Goal: Information Seeking & Learning: Learn about a topic

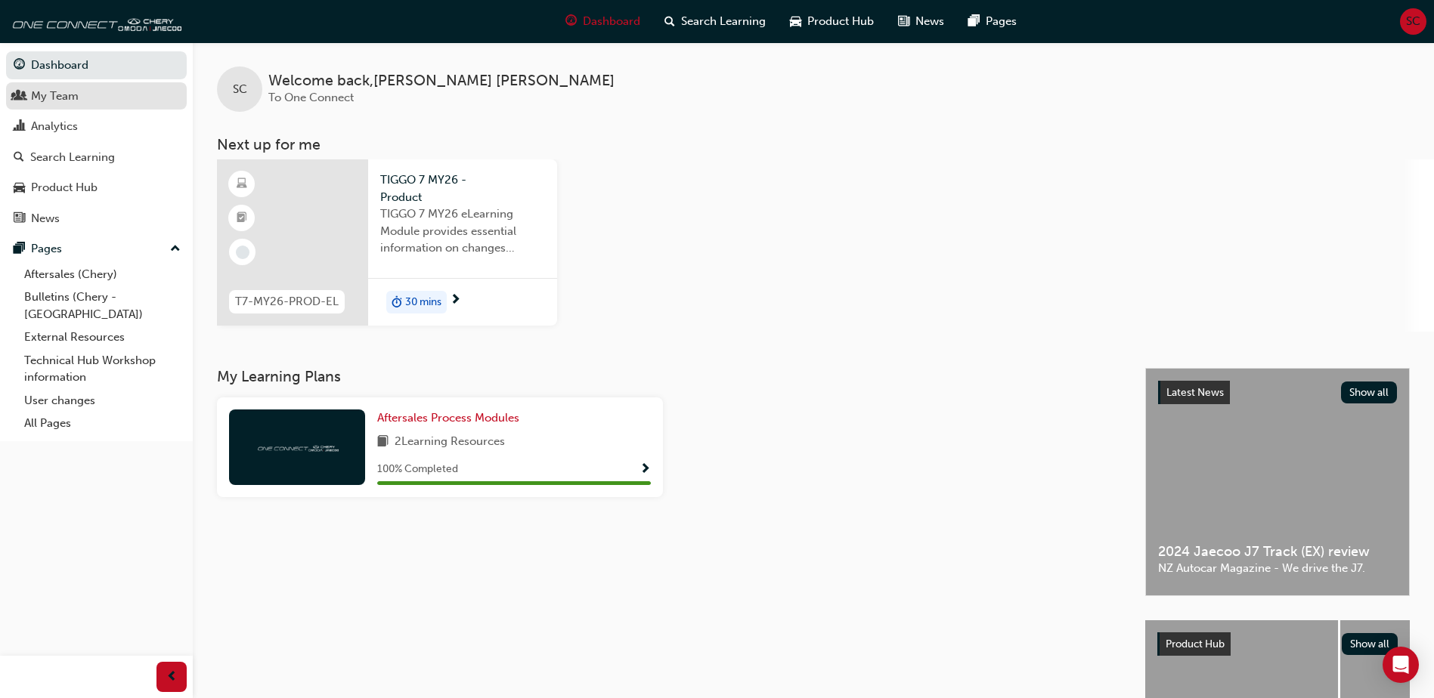
drag, startPoint x: 83, startPoint y: 103, endPoint x: 75, endPoint y: 103, distance: 8.3
click at [82, 103] on div "My Team" at bounding box center [97, 96] width 166 height 19
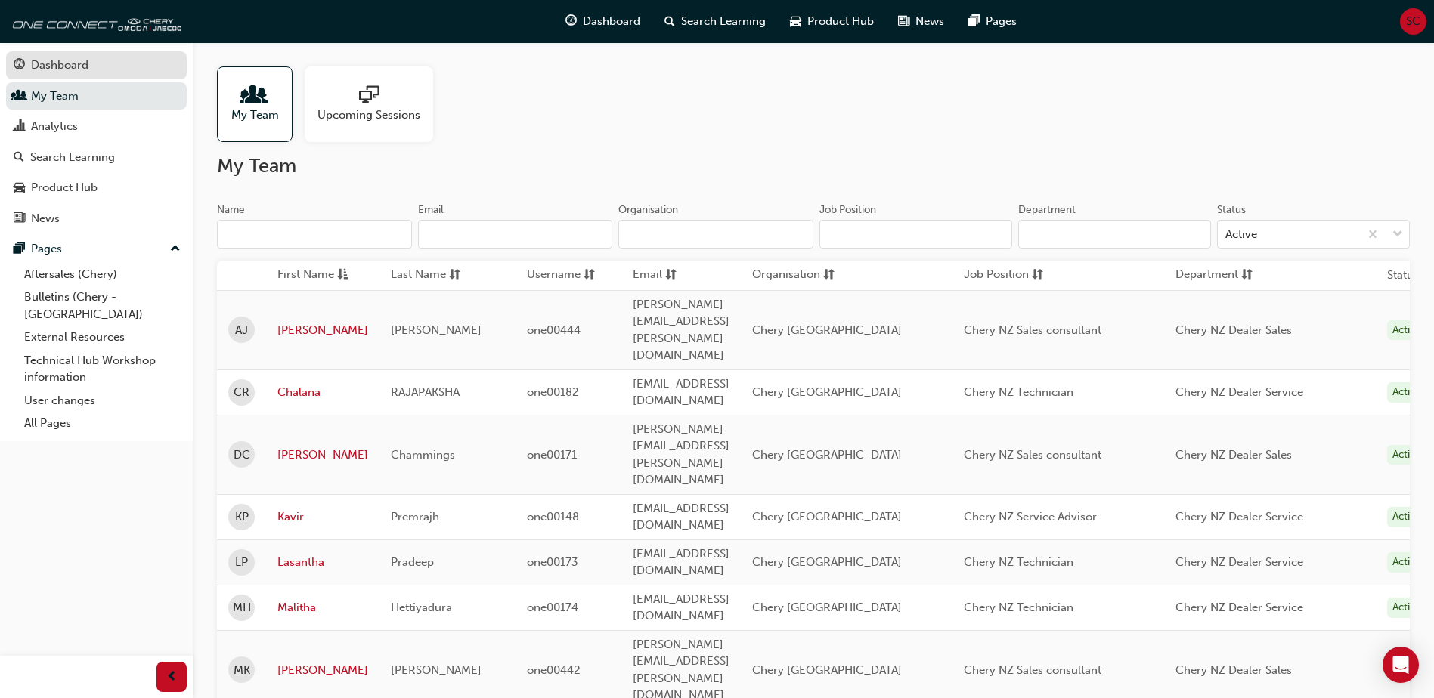
click at [67, 67] on div "Dashboard" at bounding box center [59, 65] width 57 height 17
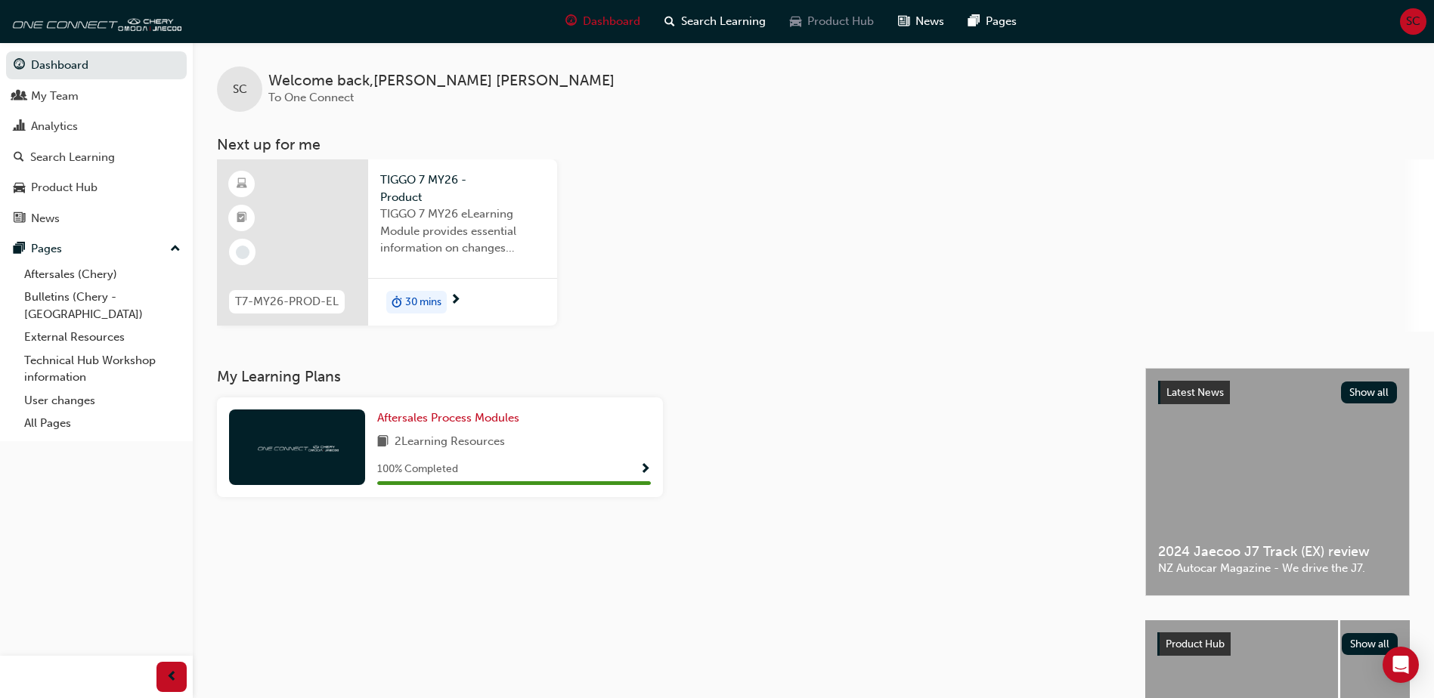
click at [819, 26] on span "Product Hub" at bounding box center [840, 21] width 67 height 17
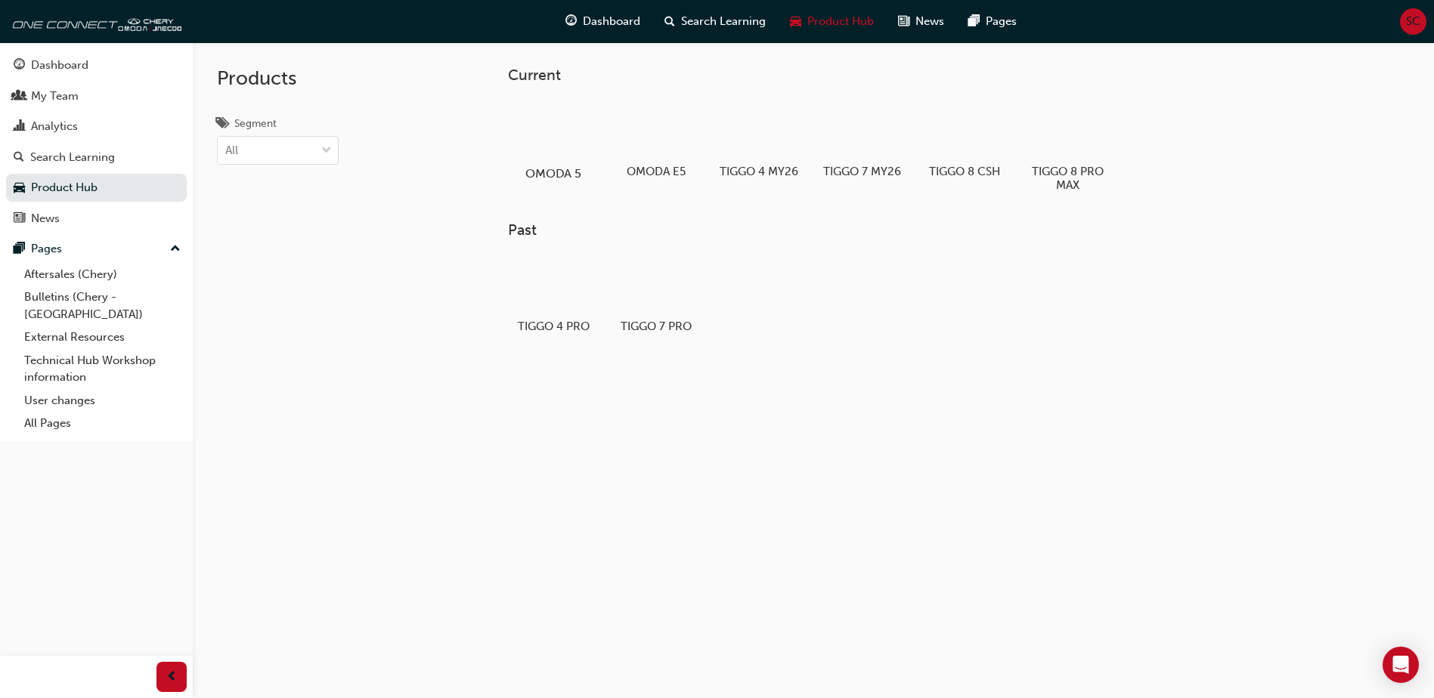
click at [563, 128] on div at bounding box center [554, 130] width 84 height 60
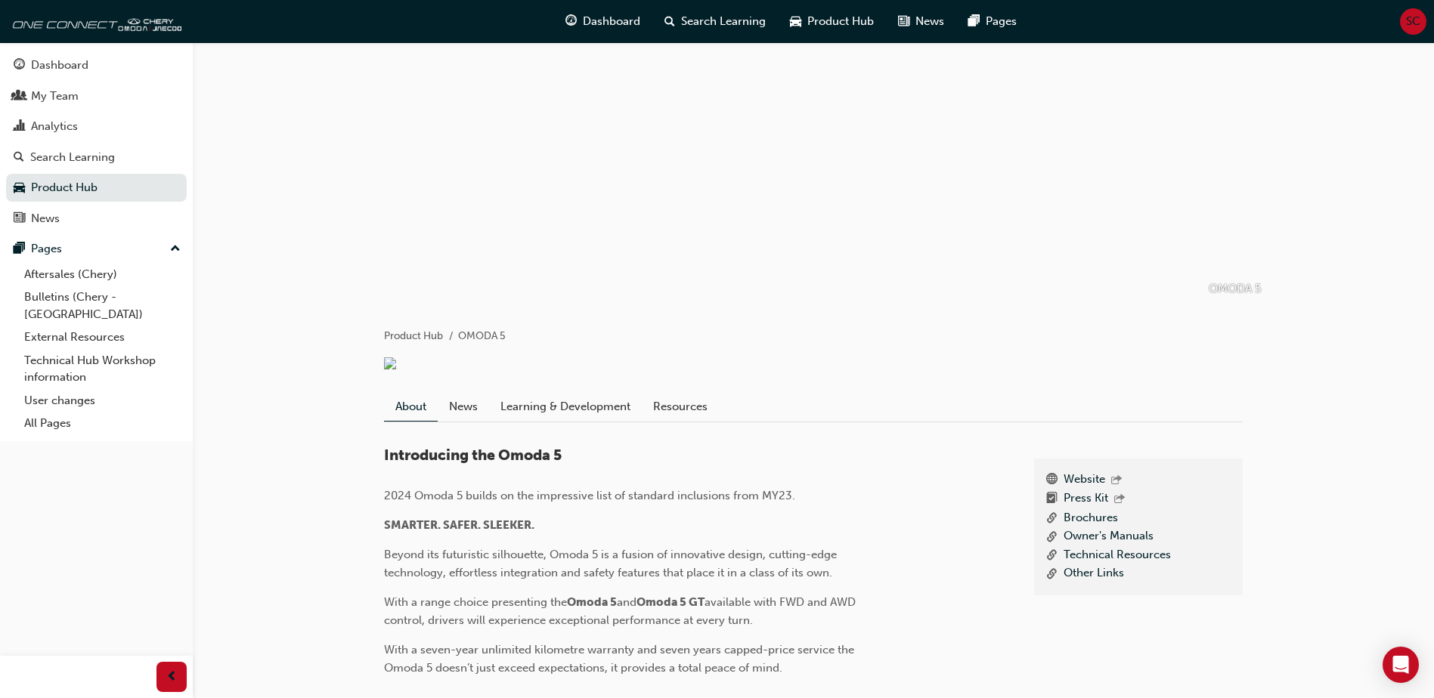
scroll to position [76, 0]
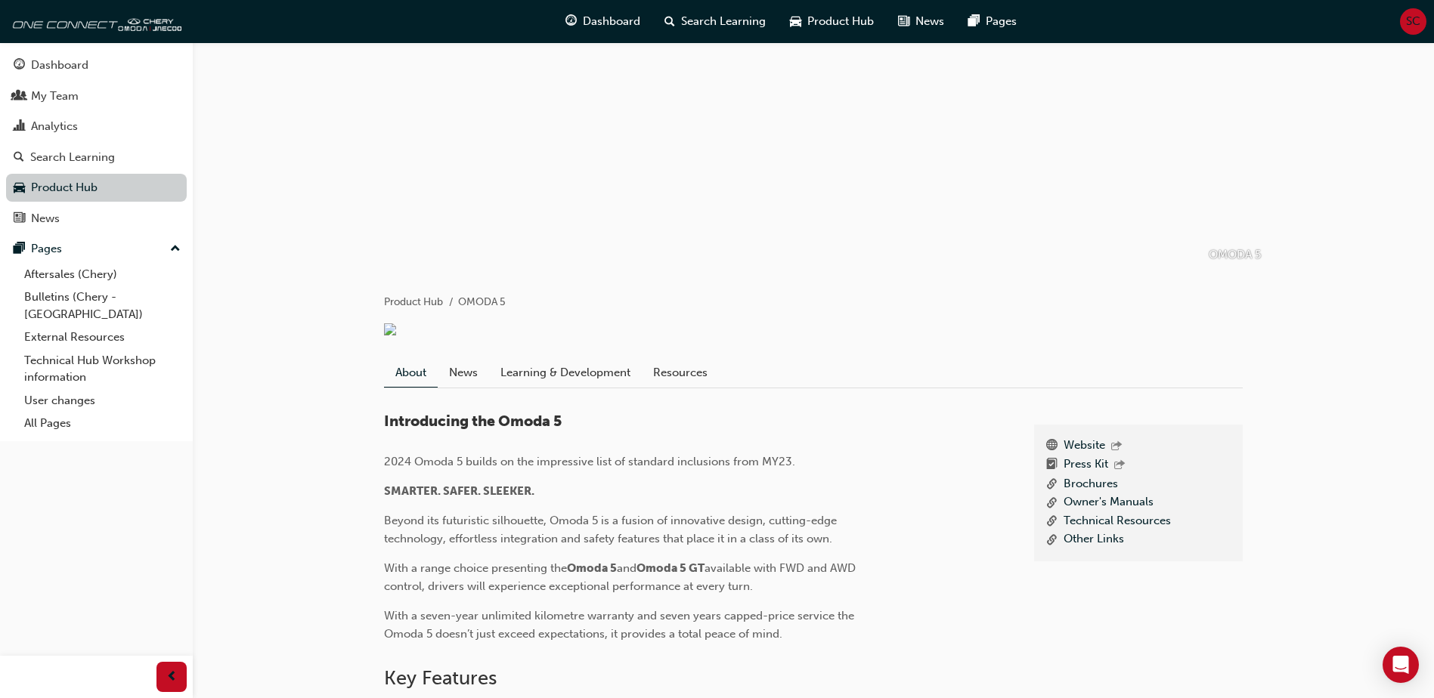
click at [85, 178] on link "Product Hub" at bounding box center [96, 188] width 181 height 28
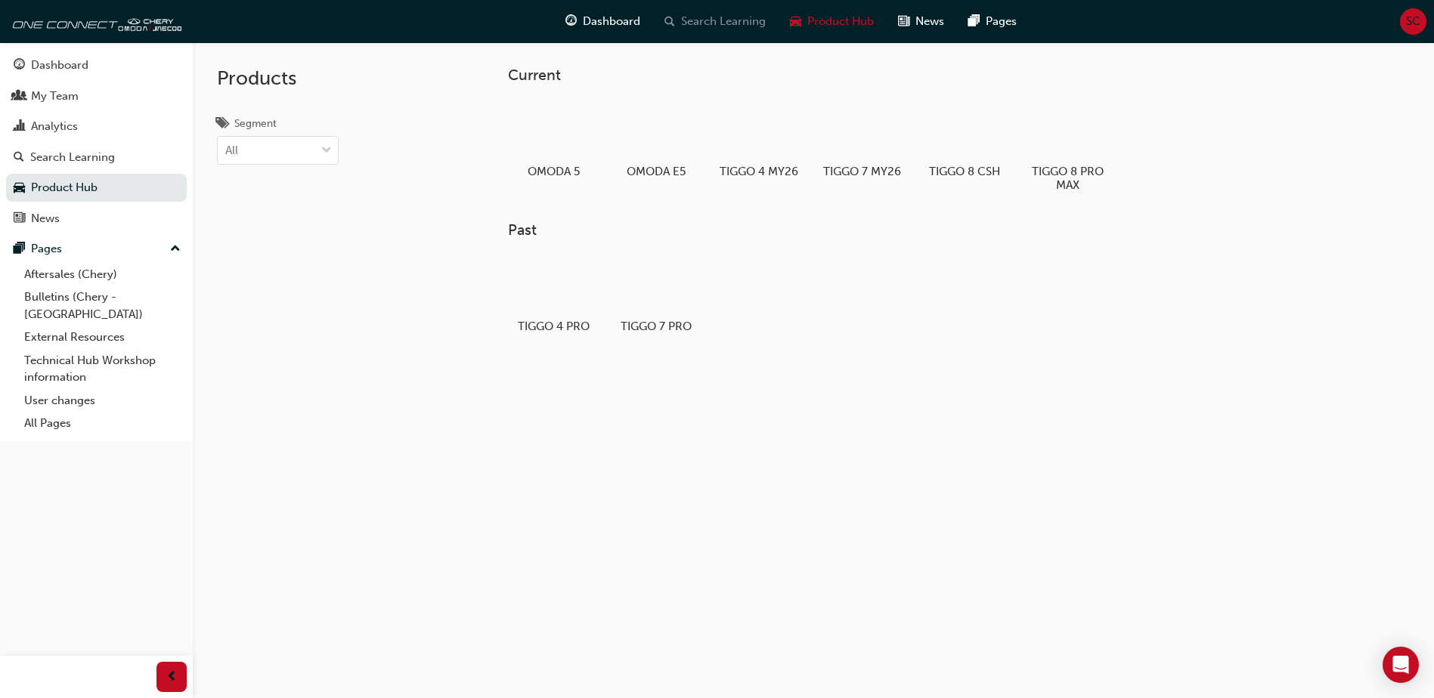
click at [689, 17] on span "Search Learning" at bounding box center [723, 21] width 85 height 17
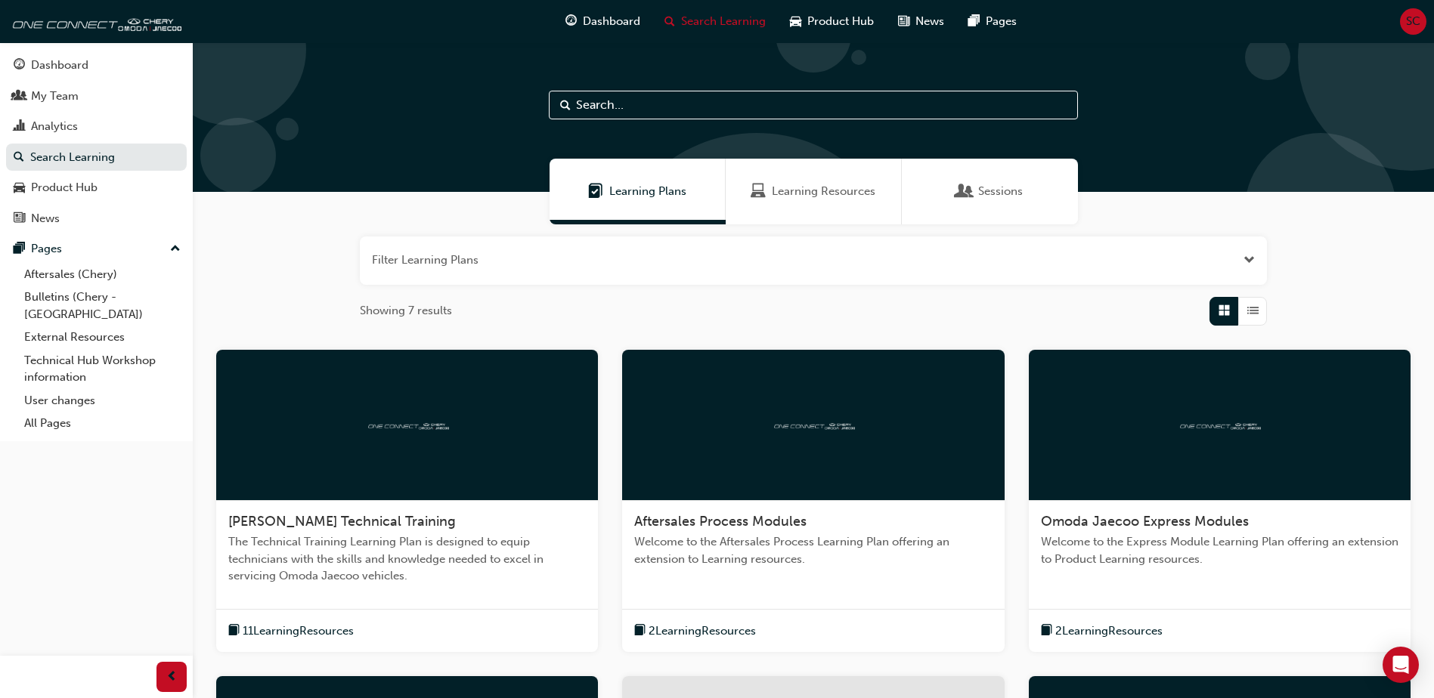
click at [801, 193] on span "Learning Resources" at bounding box center [824, 191] width 104 height 17
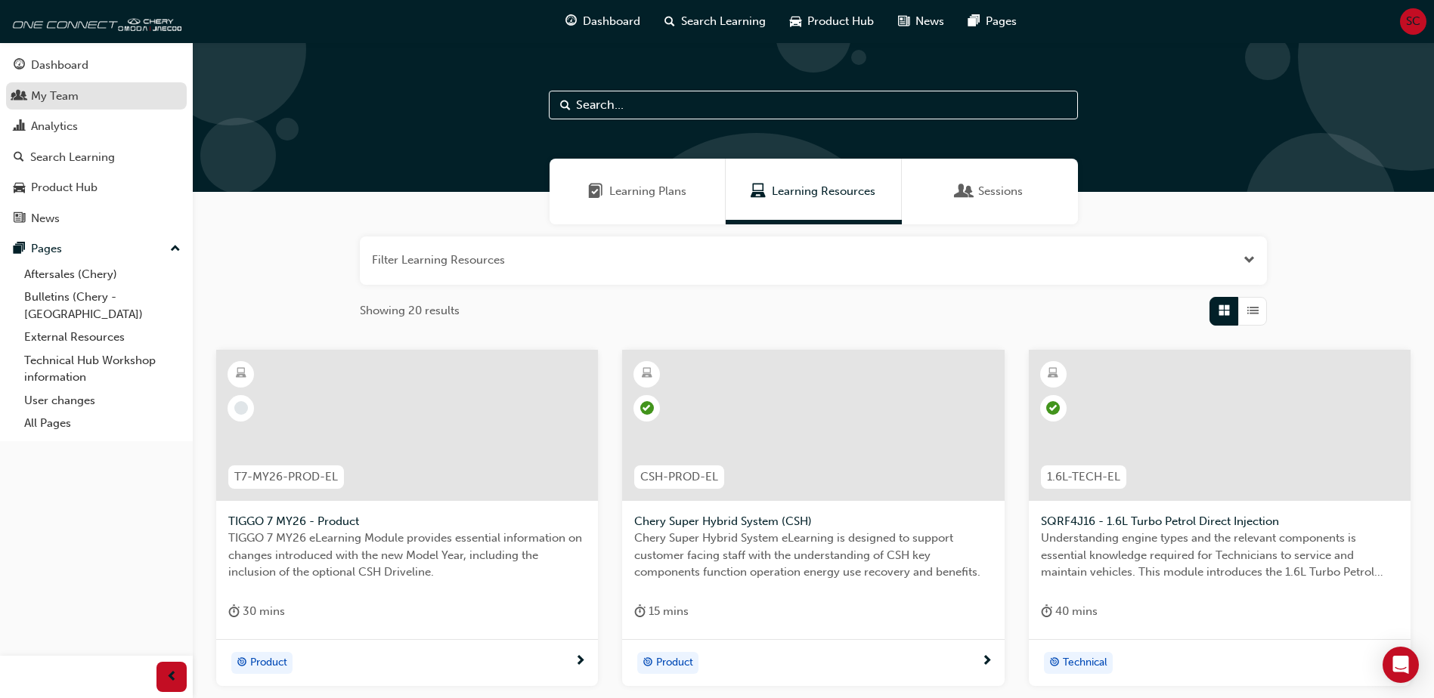
click at [89, 94] on div "My Team" at bounding box center [97, 96] width 166 height 19
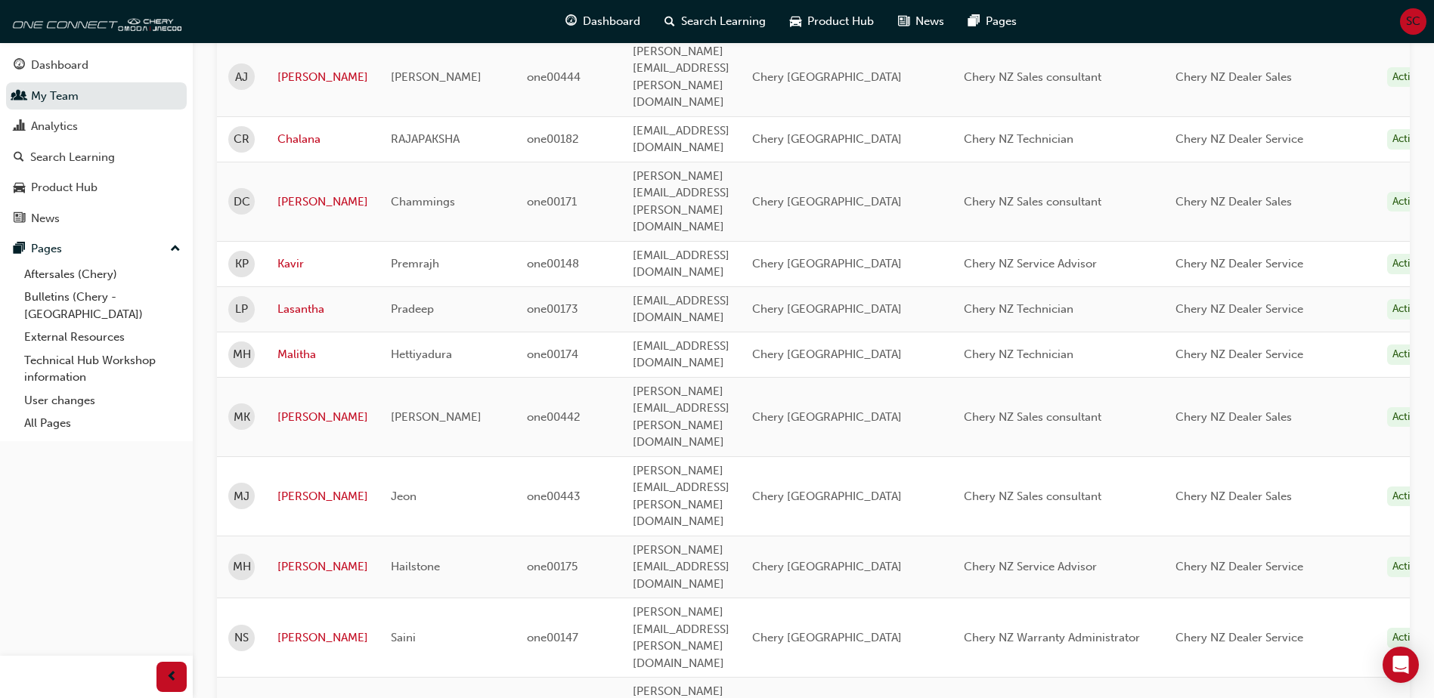
scroll to position [302, 0]
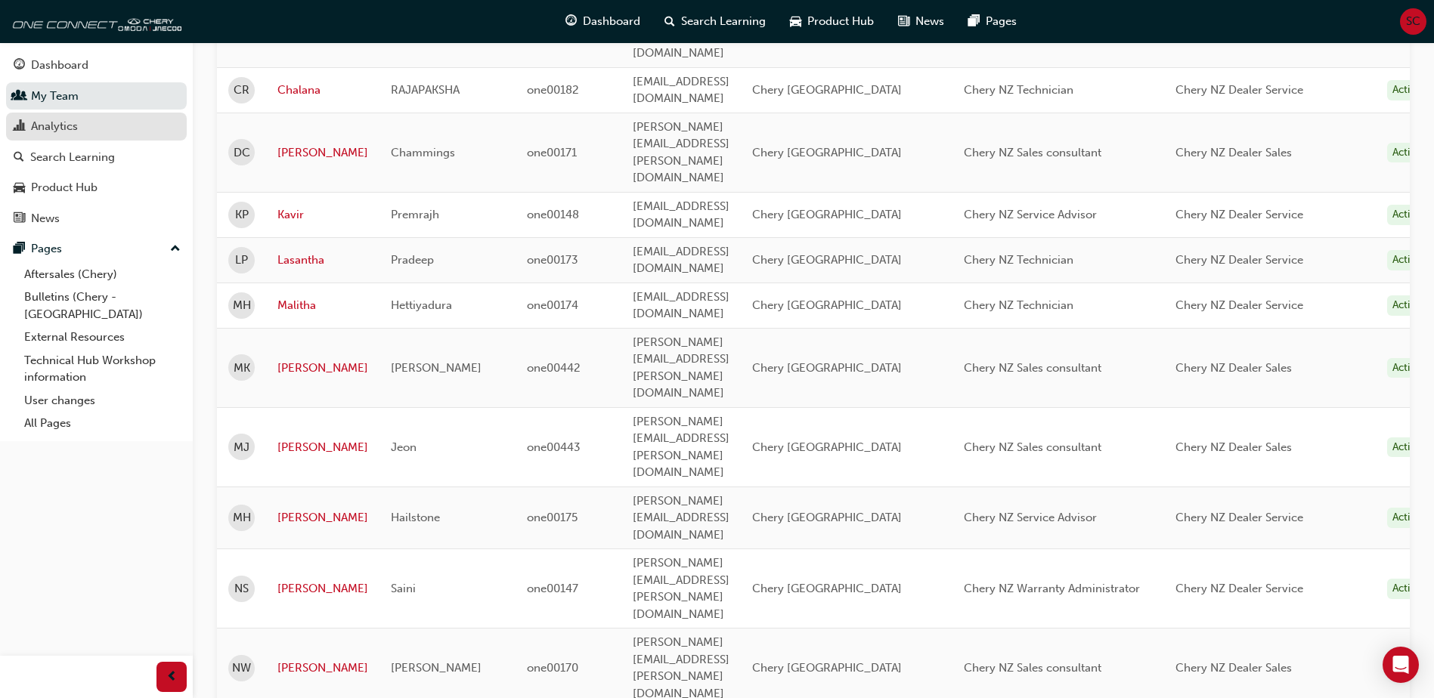
click at [72, 122] on div "Analytics" at bounding box center [54, 126] width 47 height 17
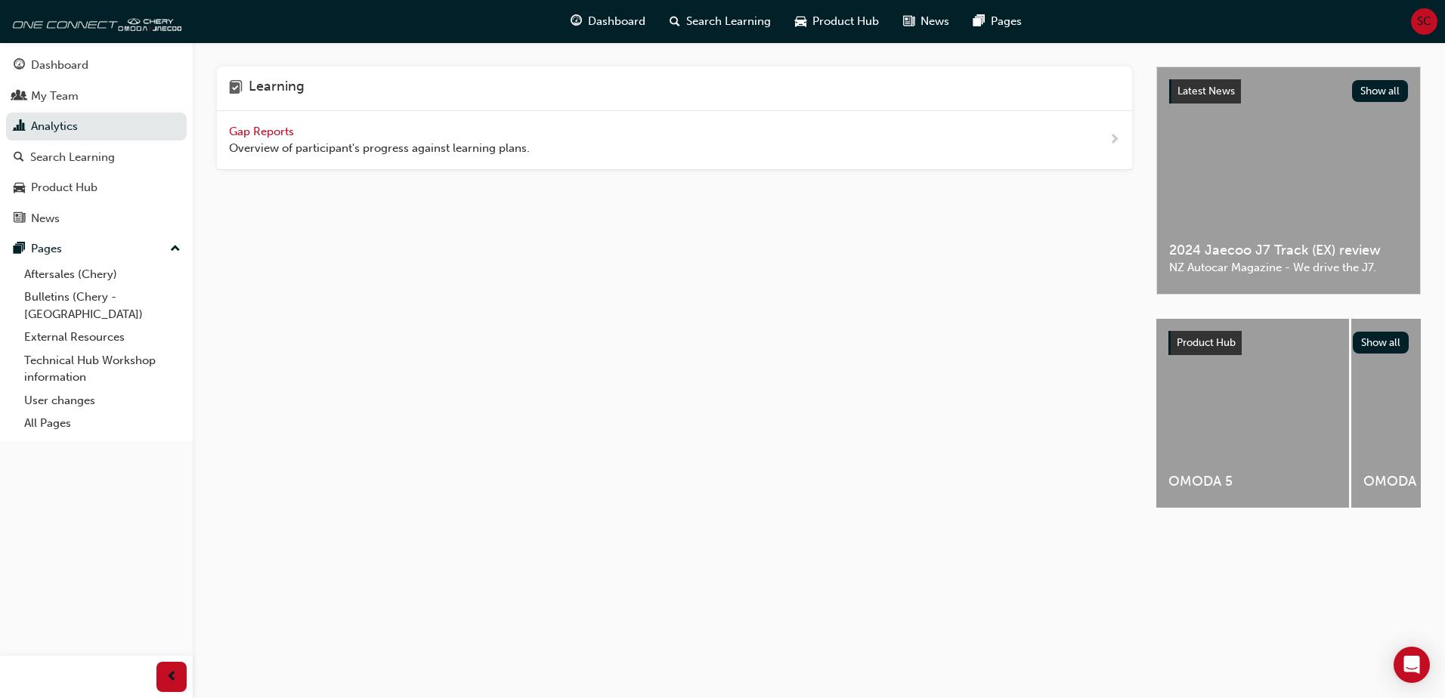
click at [277, 131] on span "Gap Reports" at bounding box center [263, 132] width 68 height 14
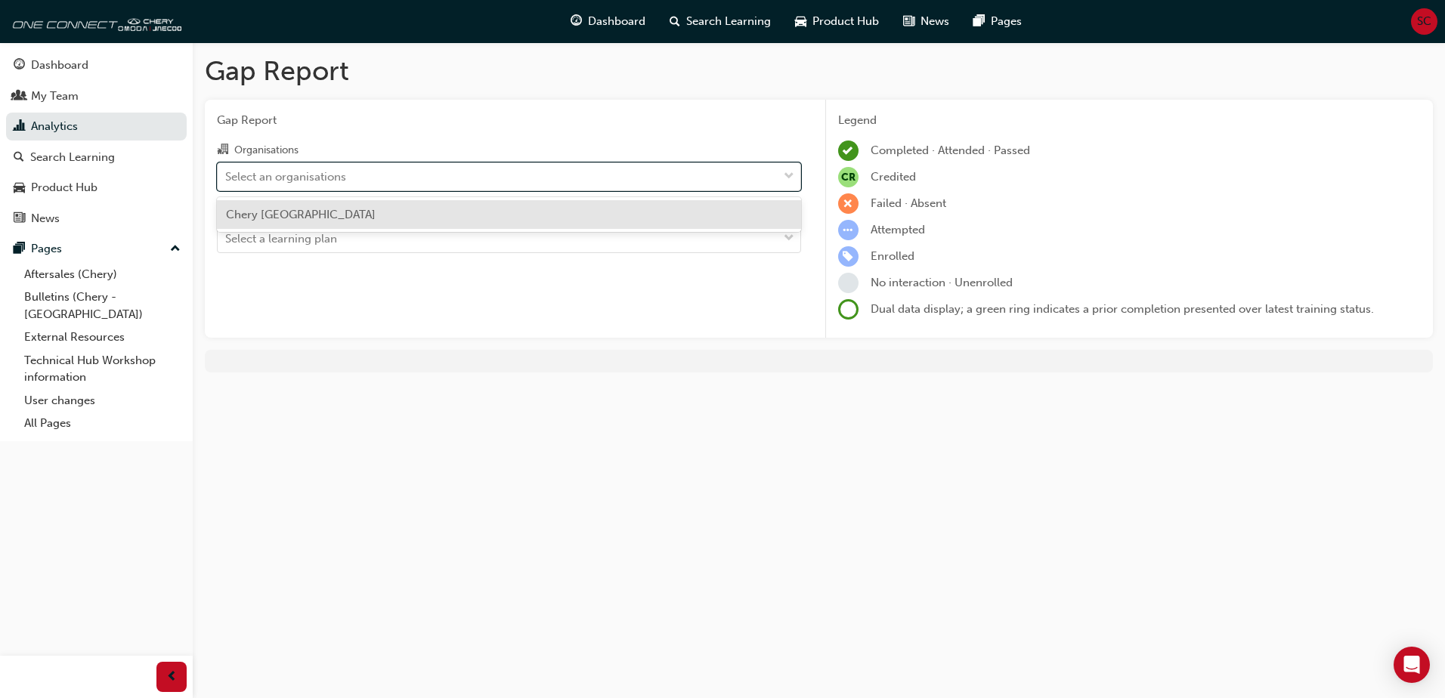
click at [788, 175] on span "down-icon" at bounding box center [789, 177] width 11 height 20
click at [227, 175] on input "Organisations option Chery North Shore focused, 1 of 1. 1 result available. Use…" at bounding box center [226, 175] width 2 height 13
click at [390, 218] on div "Chery North Shore" at bounding box center [509, 214] width 584 height 29
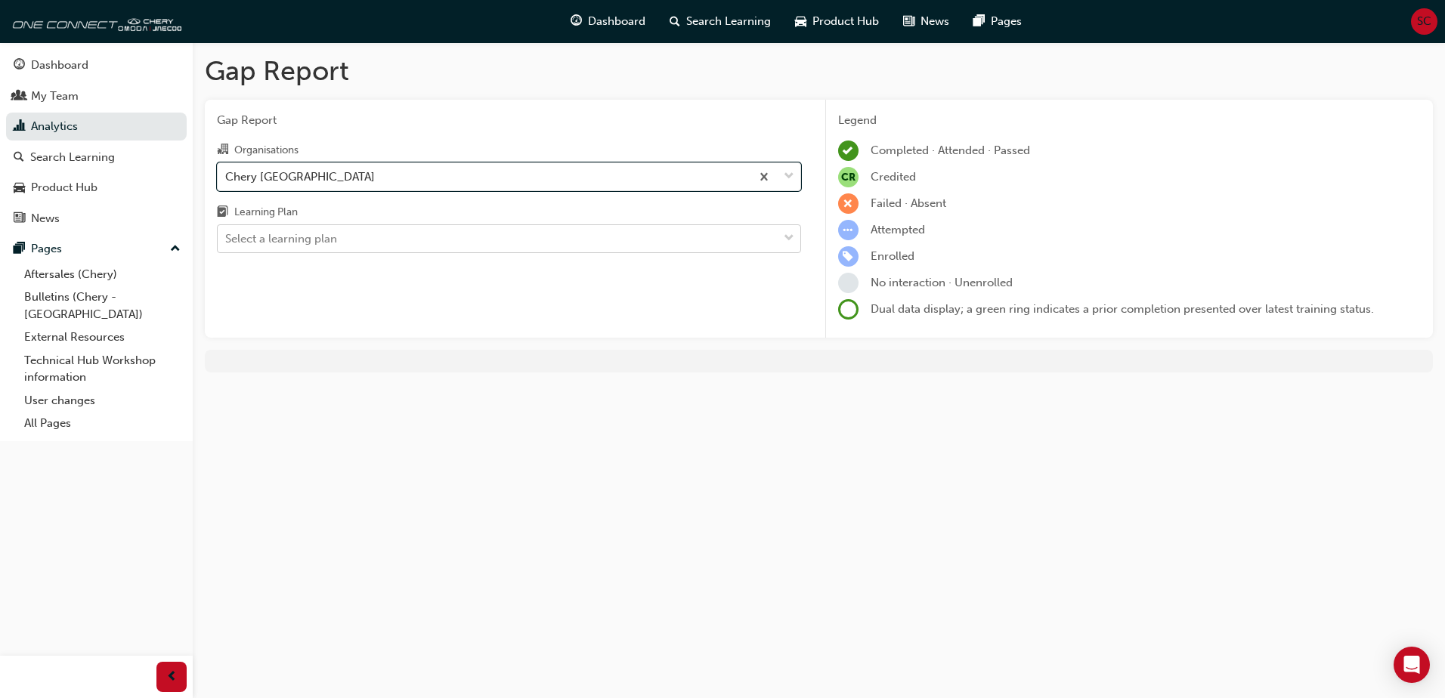
click at [787, 229] on span "down-icon" at bounding box center [789, 239] width 11 height 20
click at [227, 232] on input "Learning Plan Select a learning plan" at bounding box center [226, 238] width 2 height 13
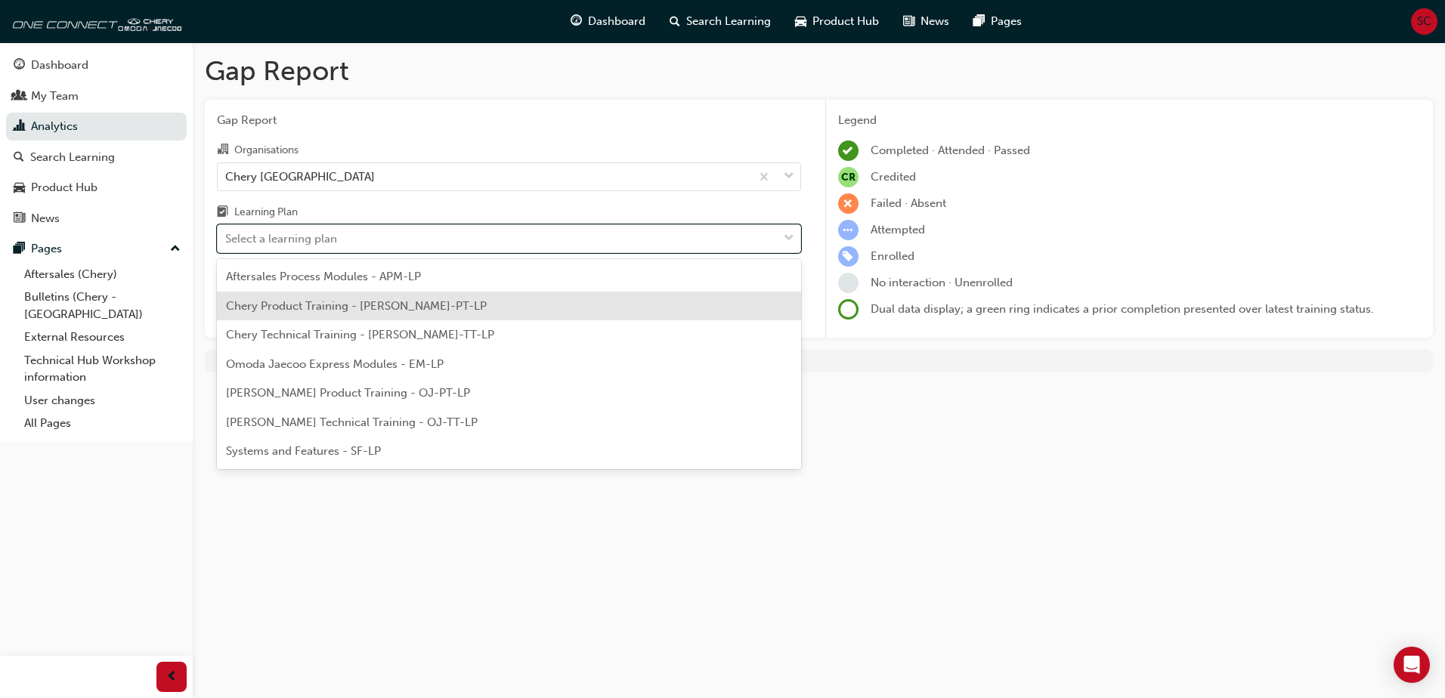
click at [320, 308] on span "Chery Product Training - CHAU-PT-LP" at bounding box center [356, 306] width 261 height 14
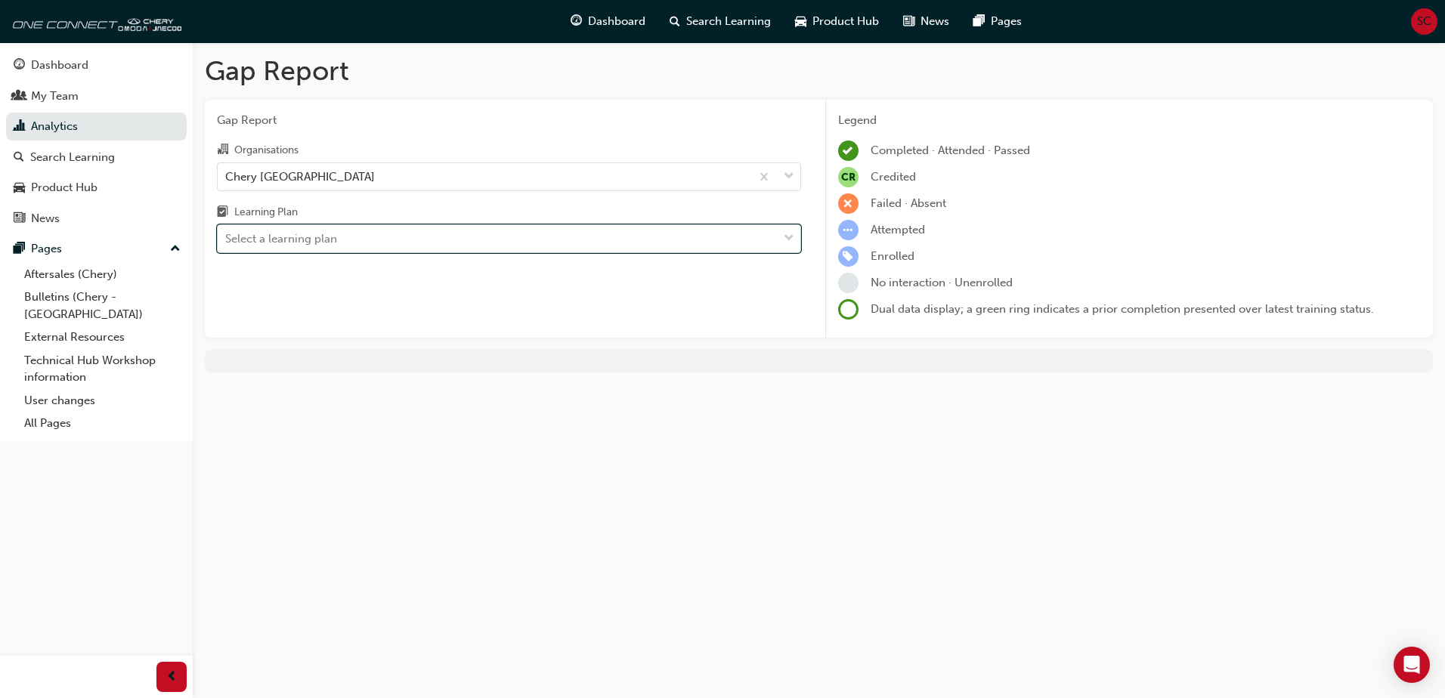
click at [788, 236] on span "down-icon" at bounding box center [789, 239] width 11 height 20
click at [227, 236] on input "Learning Plan option Chery Product Training - CHAU-PT-LP, selected. 0 results a…" at bounding box center [226, 238] width 2 height 13
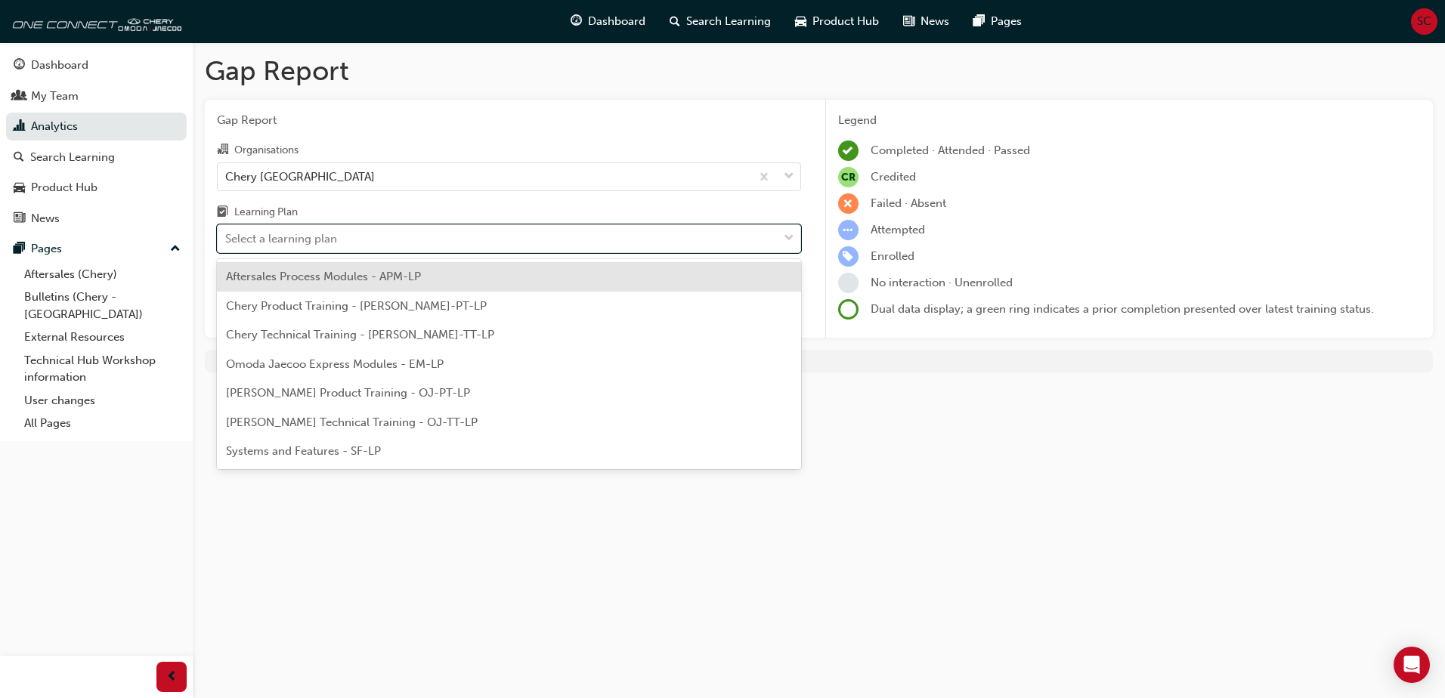
click at [371, 328] on span "Chery Technical Training - CHAU-TT-LP" at bounding box center [360, 335] width 268 height 14
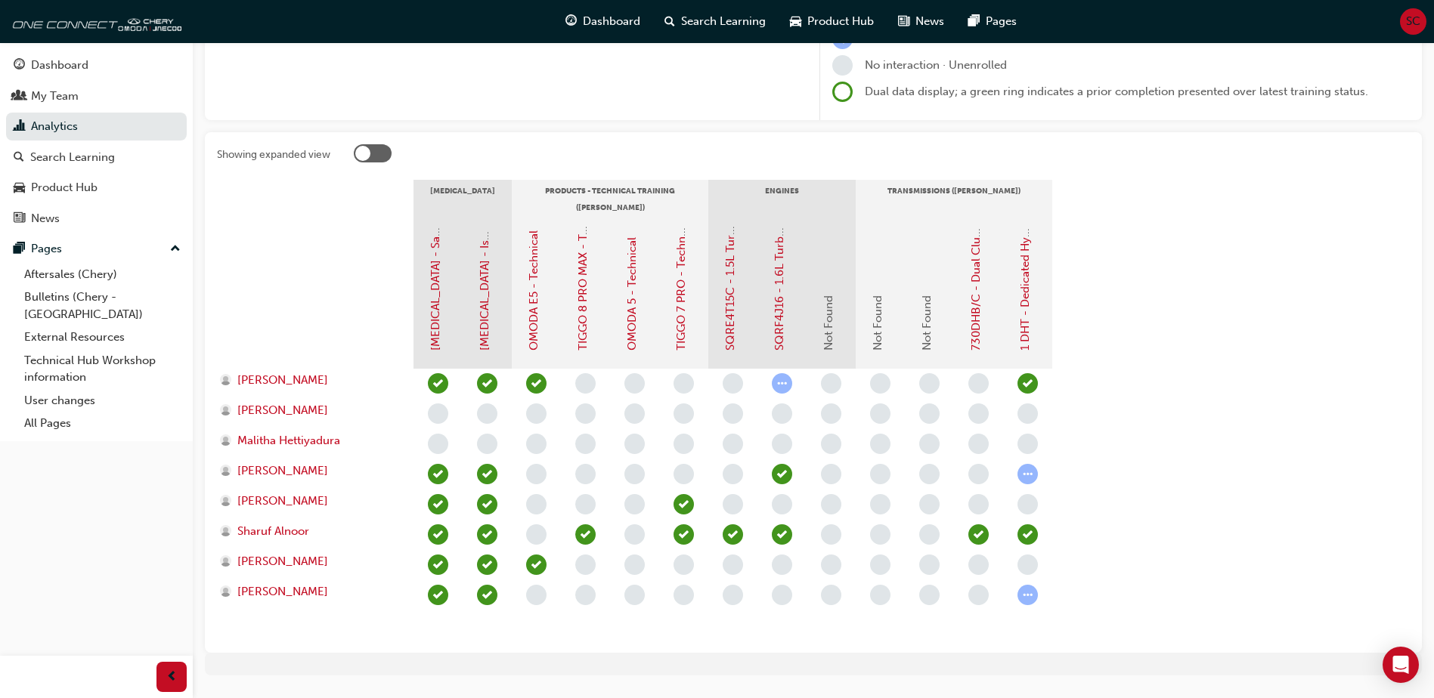
scroll to position [257, 0]
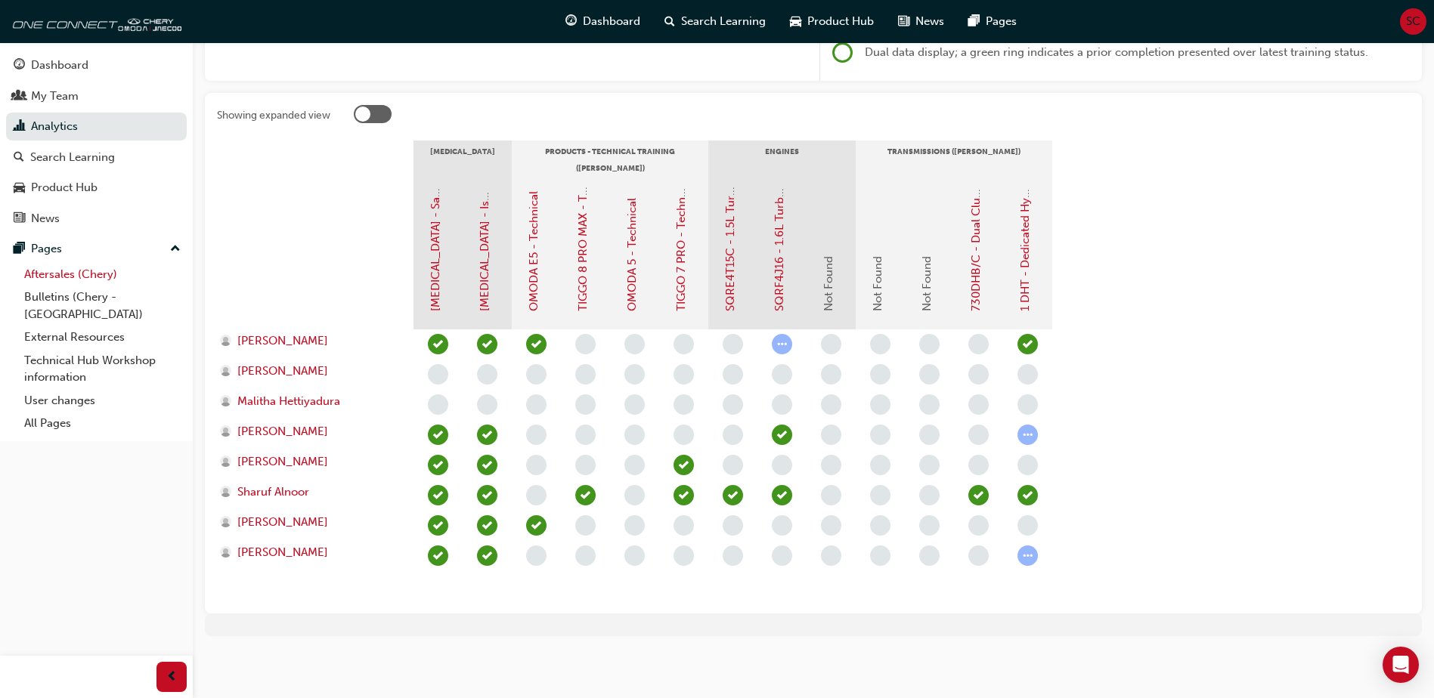
click at [71, 274] on link "Aftersales (Chery)" at bounding box center [102, 274] width 169 height 23
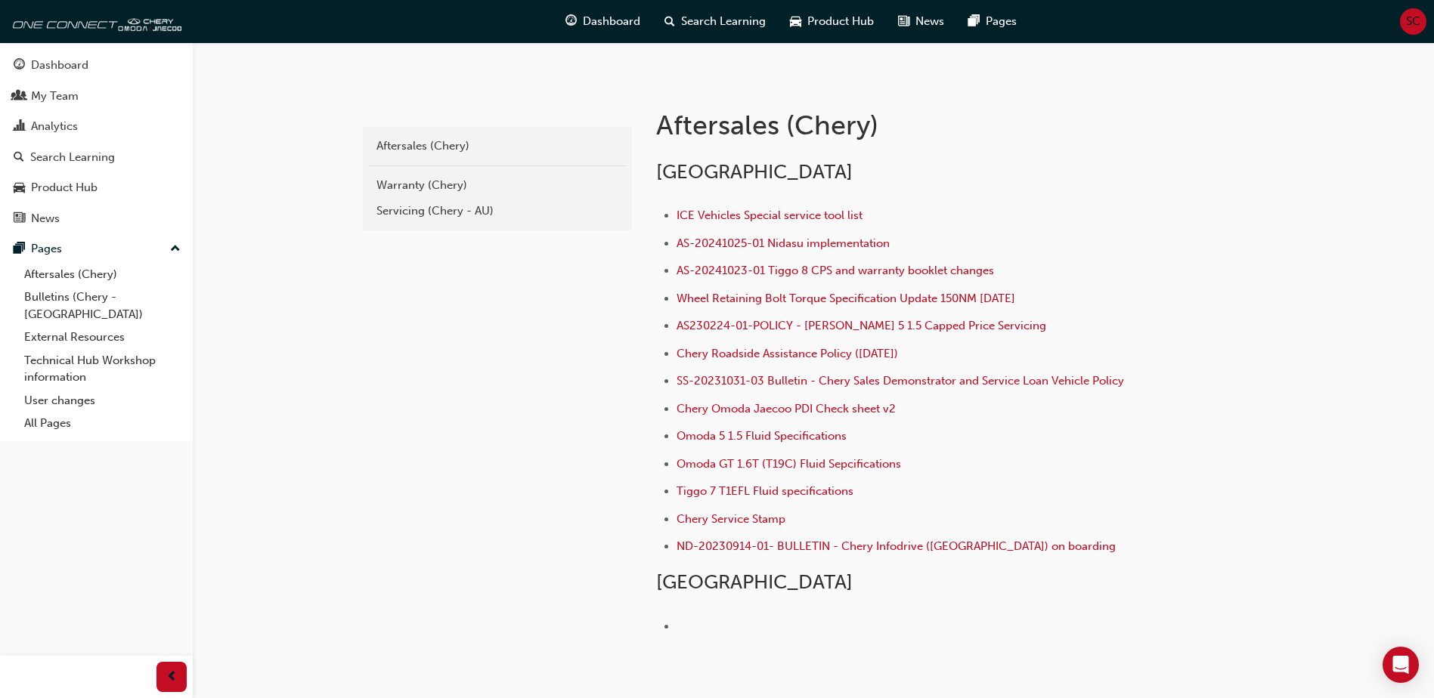
scroll to position [292, 0]
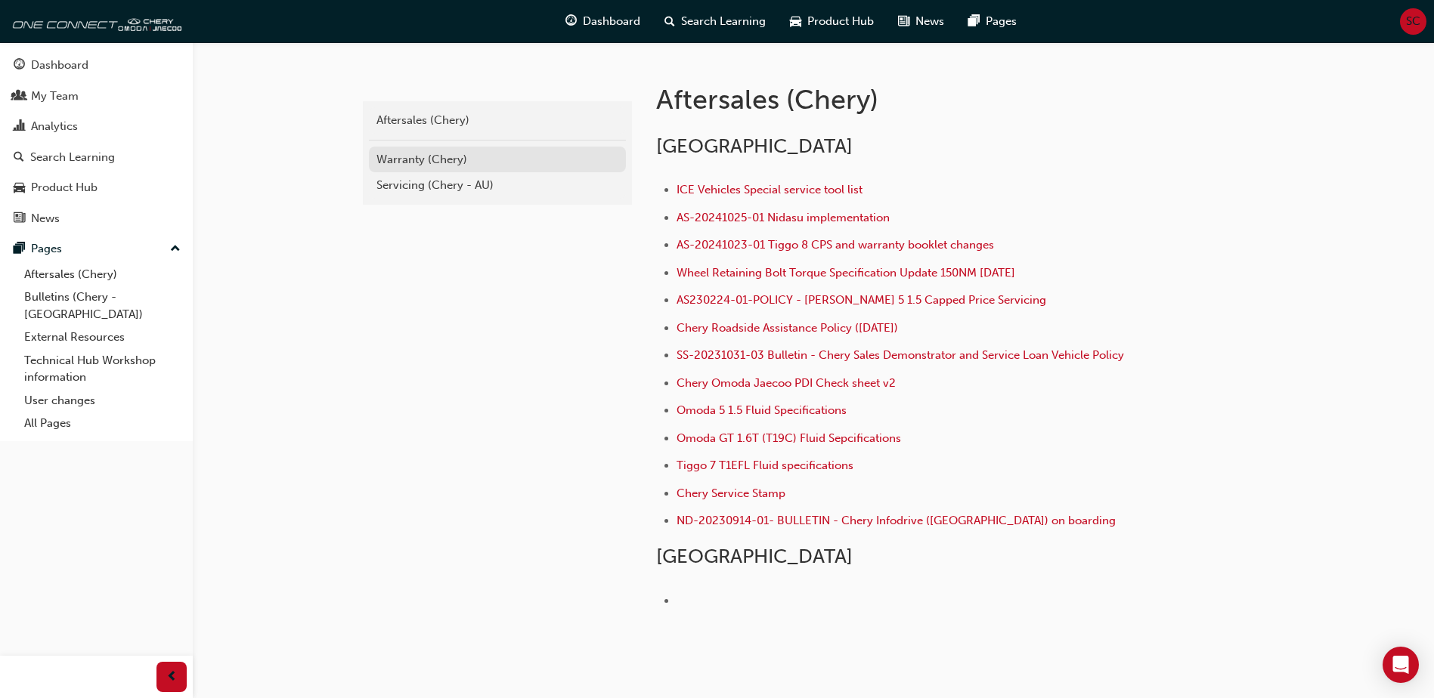
click at [477, 156] on div "Warranty (Chery)" at bounding box center [497, 159] width 242 height 17
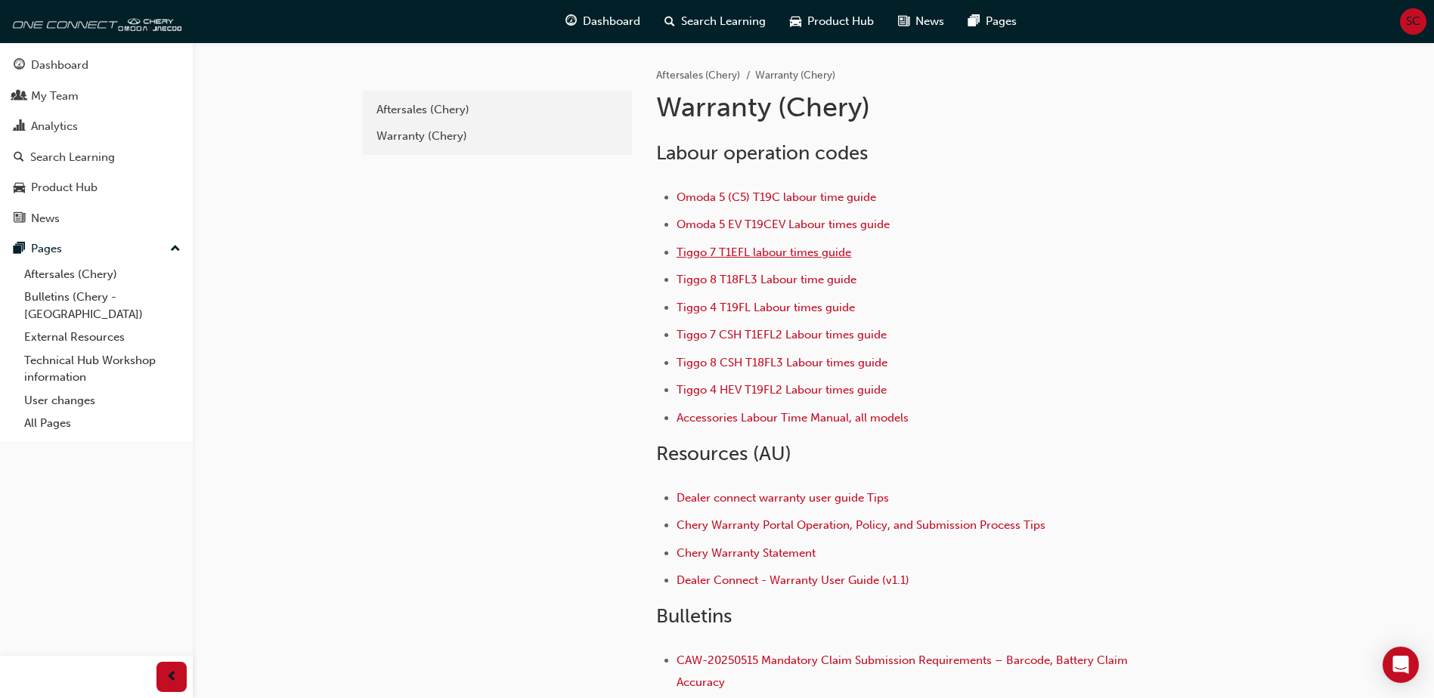
click at [739, 256] on span "Tiggo 7 T1EFL labour times guide" at bounding box center [763, 253] width 175 height 14
click at [426, 107] on div "Aftersales (Chery)" at bounding box center [497, 109] width 242 height 17
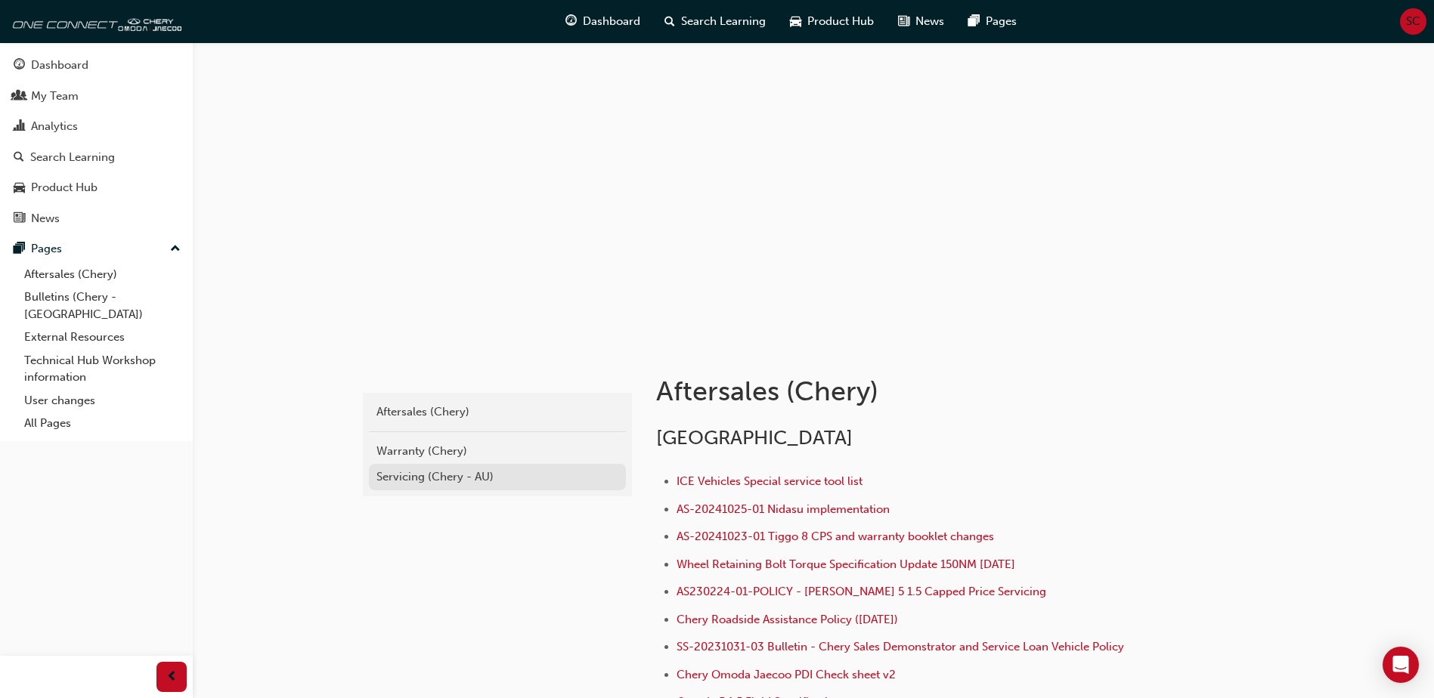
click at [437, 476] on div "Servicing (Chery - AU)" at bounding box center [497, 477] width 242 height 17
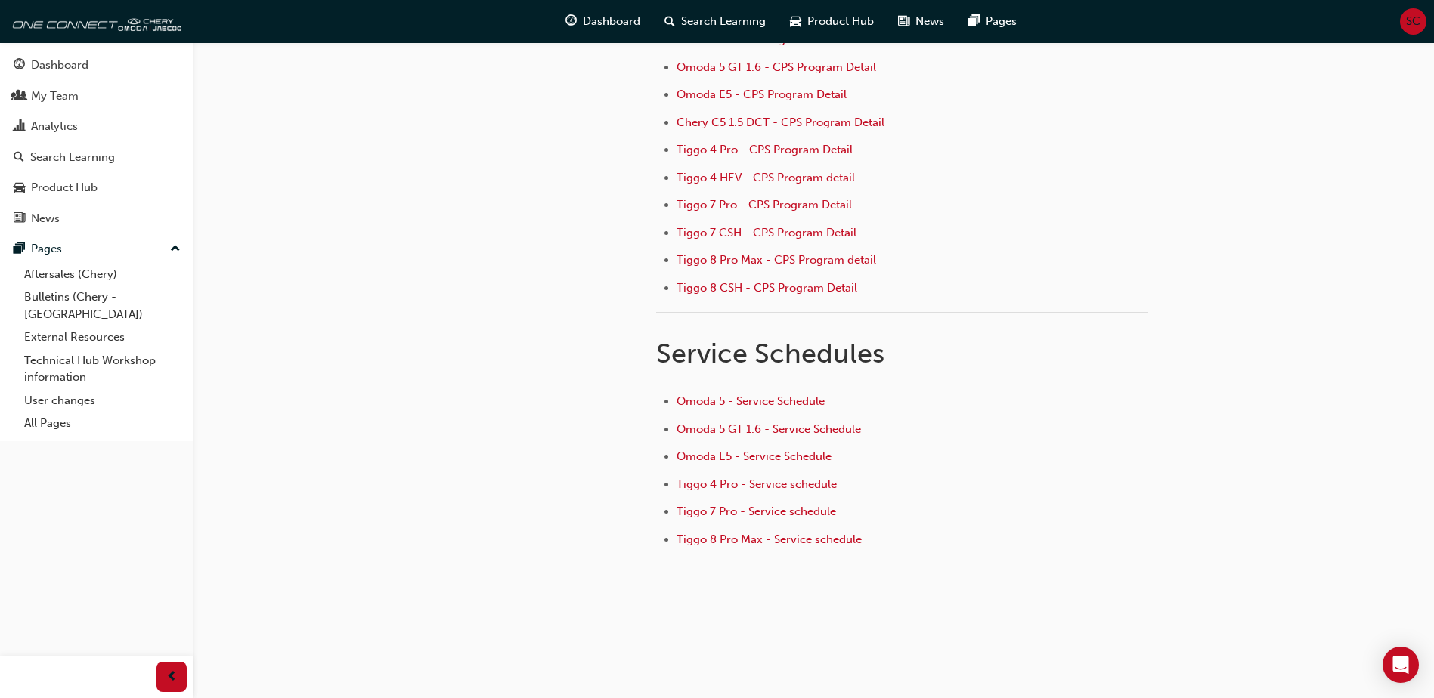
scroll to position [150, 0]
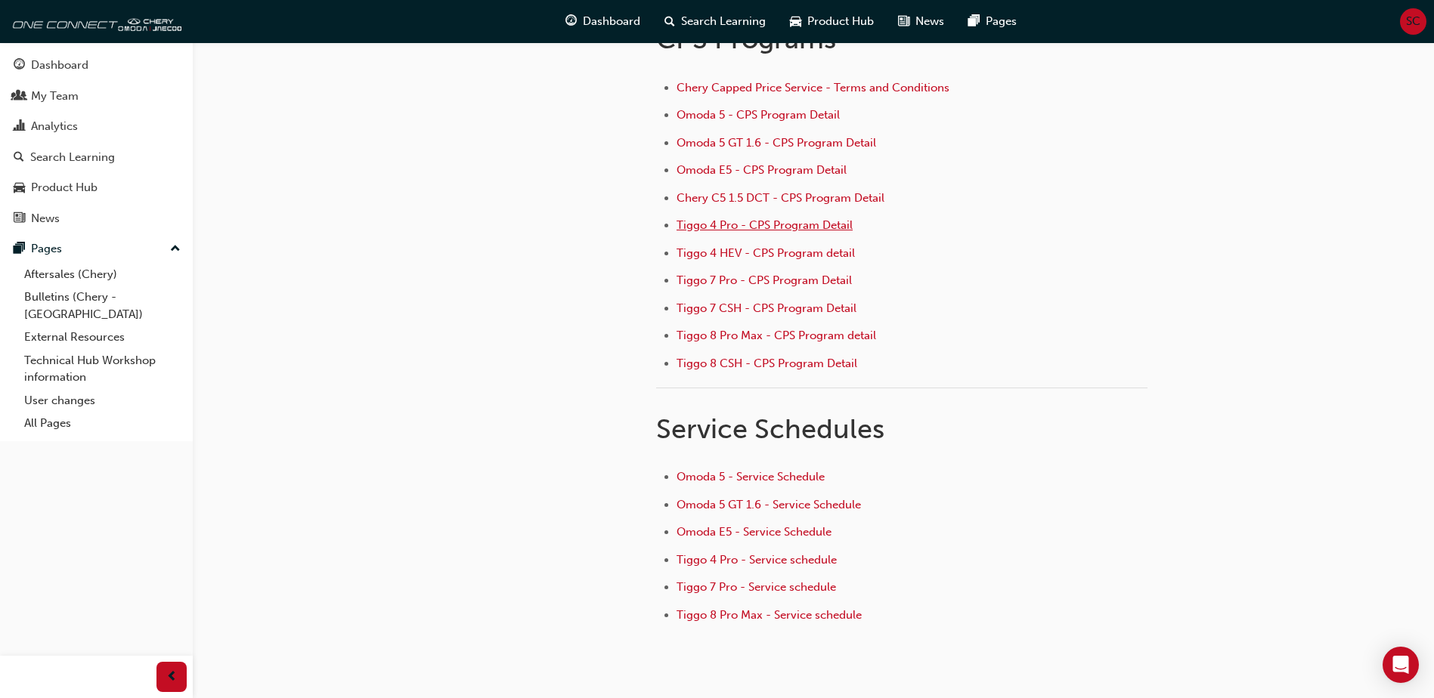
click at [697, 229] on span "Tiggo 4 Pro - CPS Program Detail" at bounding box center [764, 225] width 176 height 14
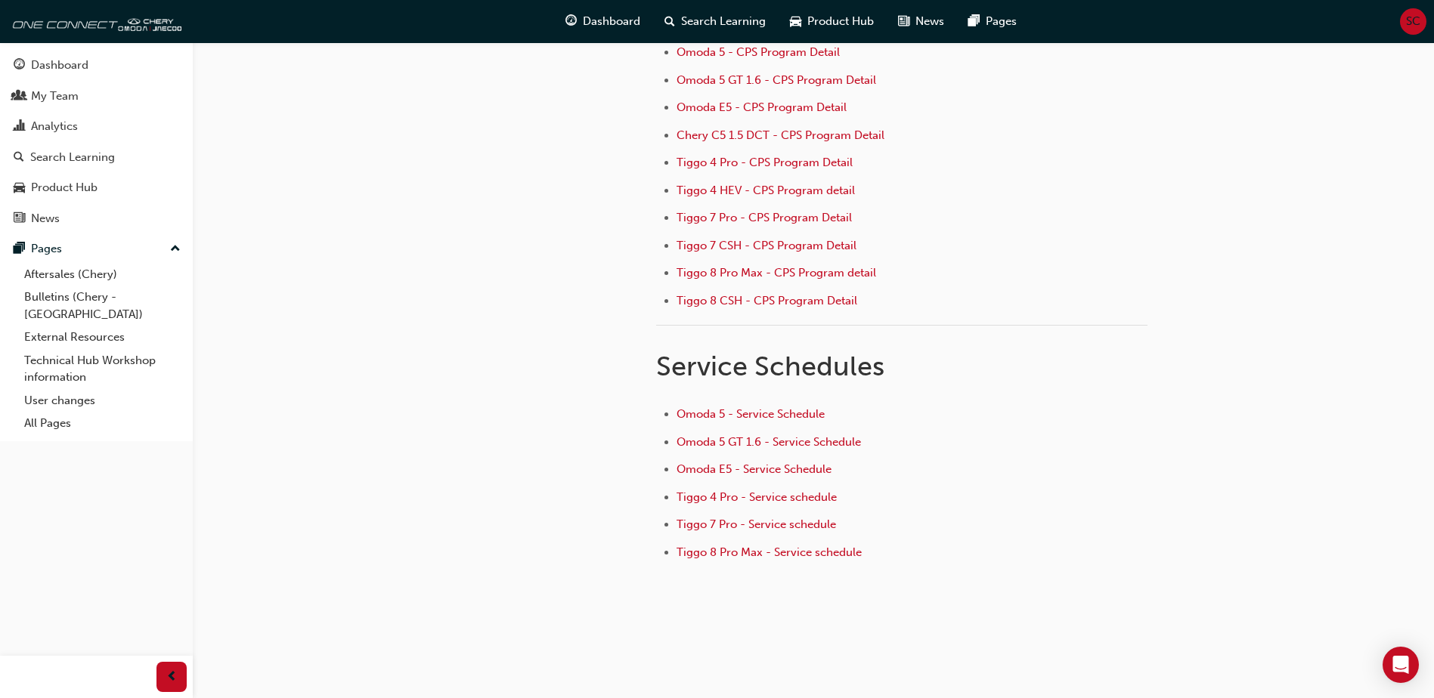
scroll to position [225, 0]
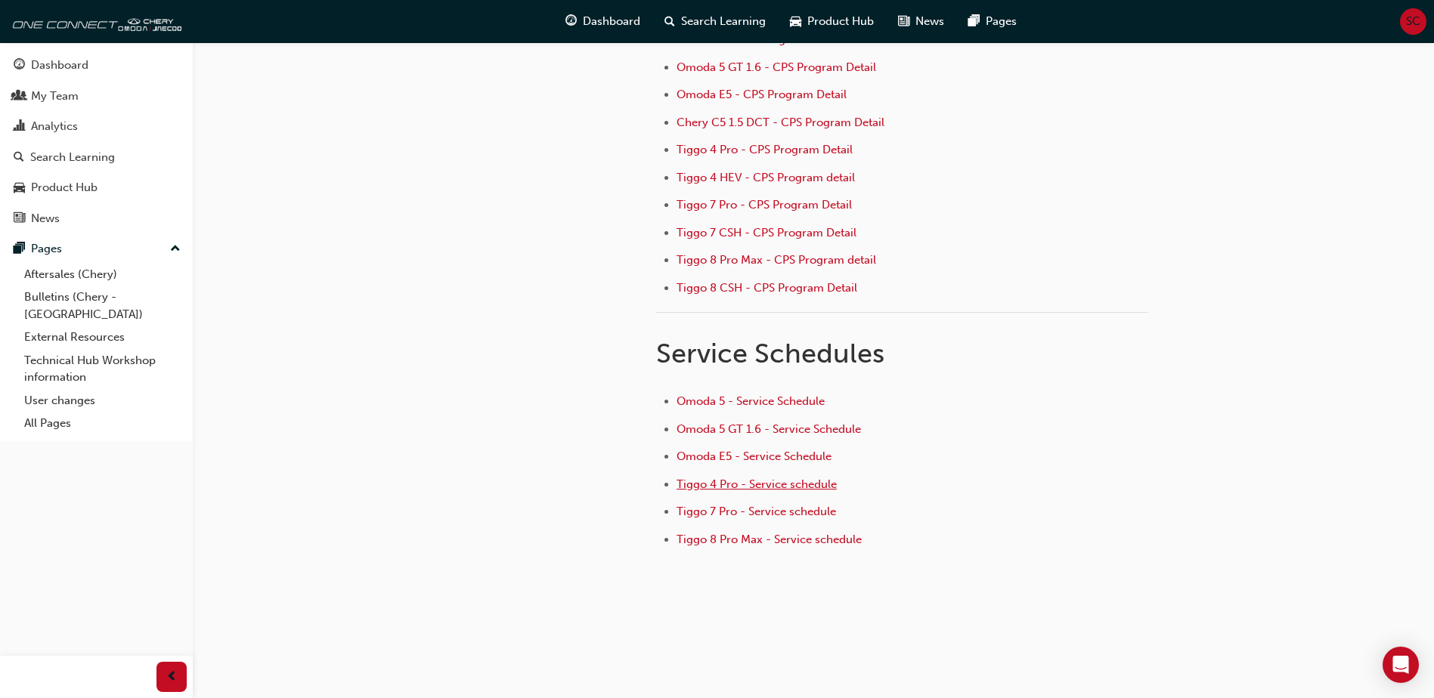
click at [699, 481] on span "Tiggo 4 Pro - Service schedule" at bounding box center [756, 485] width 160 height 14
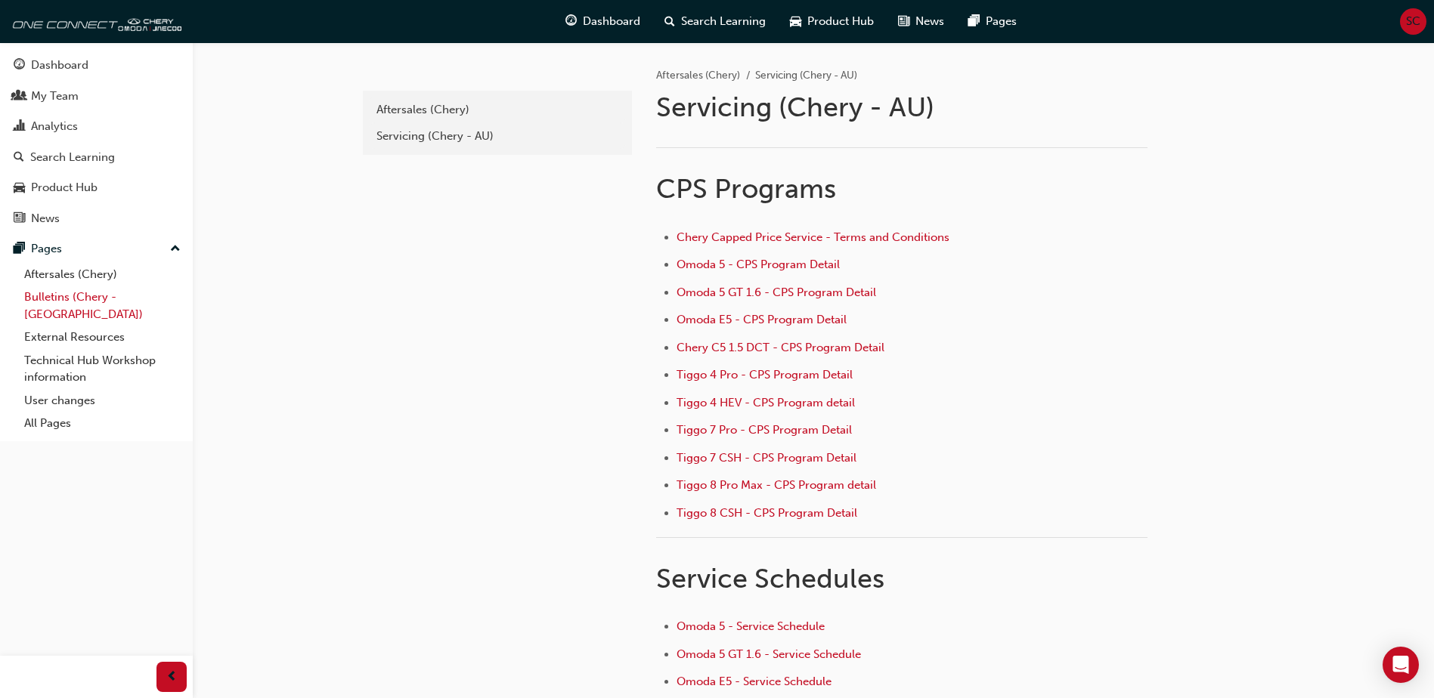
click at [82, 299] on link "Bulletins (Chery - [GEOGRAPHIC_DATA])" at bounding box center [102, 306] width 169 height 40
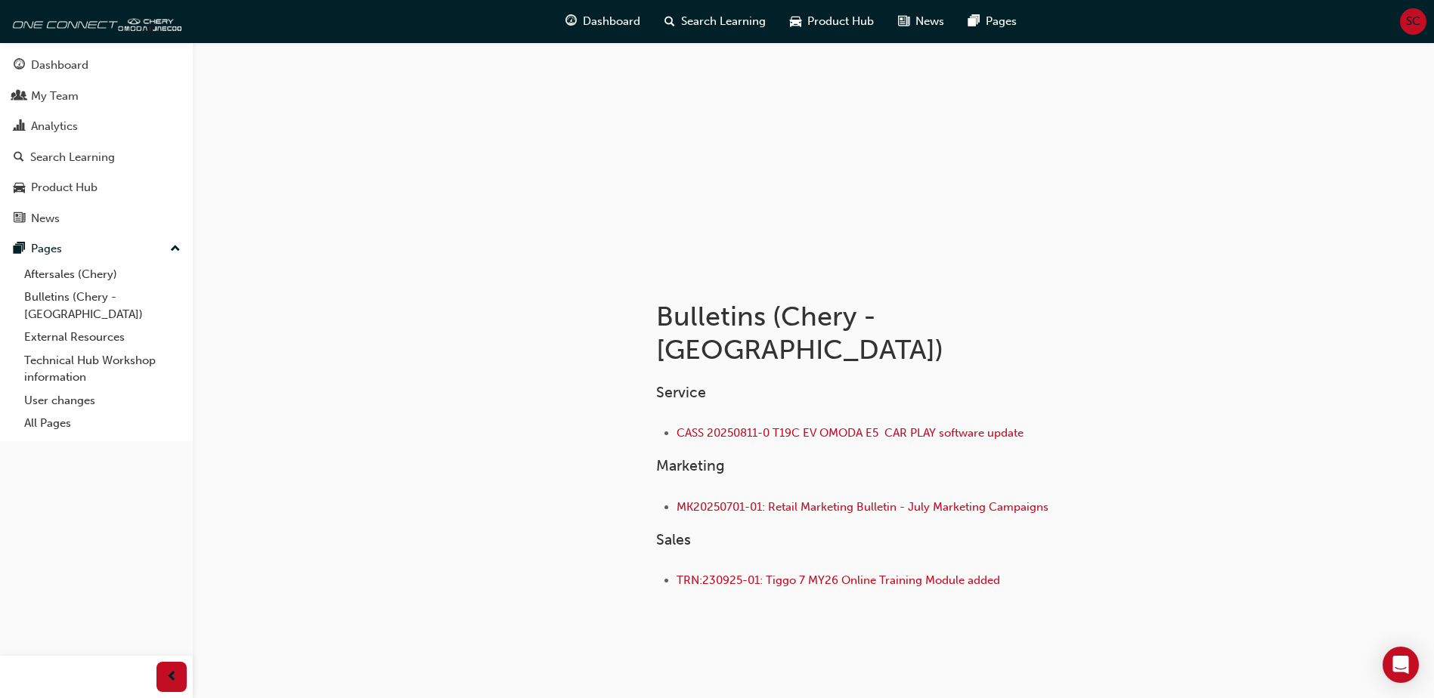
scroll to position [76, 0]
click at [51, 326] on link "External Resources" at bounding box center [102, 337] width 169 height 23
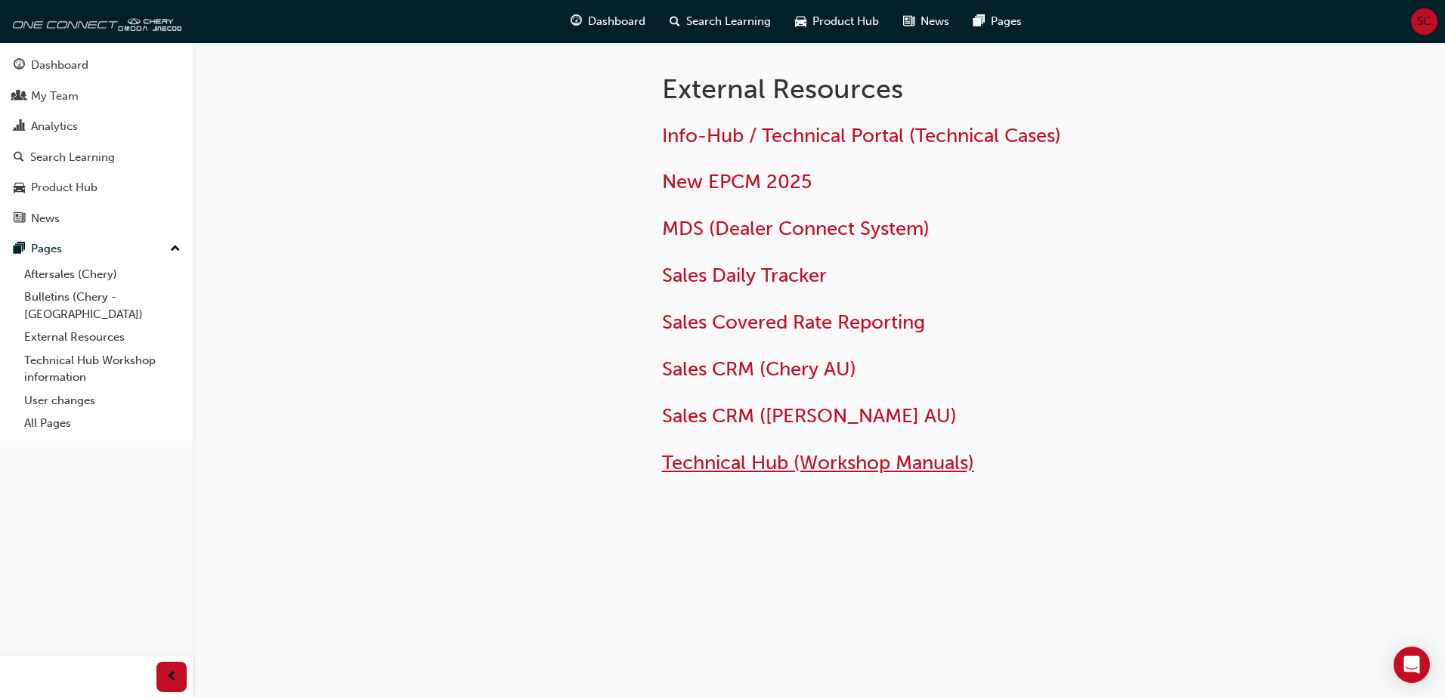
click at [735, 464] on span "Technical Hub (Workshop Manuals)" at bounding box center [818, 462] width 312 height 23
click at [952, 137] on span "Info-Hub / Technical Portal (Technical Cases)" at bounding box center [861, 135] width 399 height 23
click at [60, 349] on link "Technical Hub Workshop information" at bounding box center [102, 369] width 169 height 40
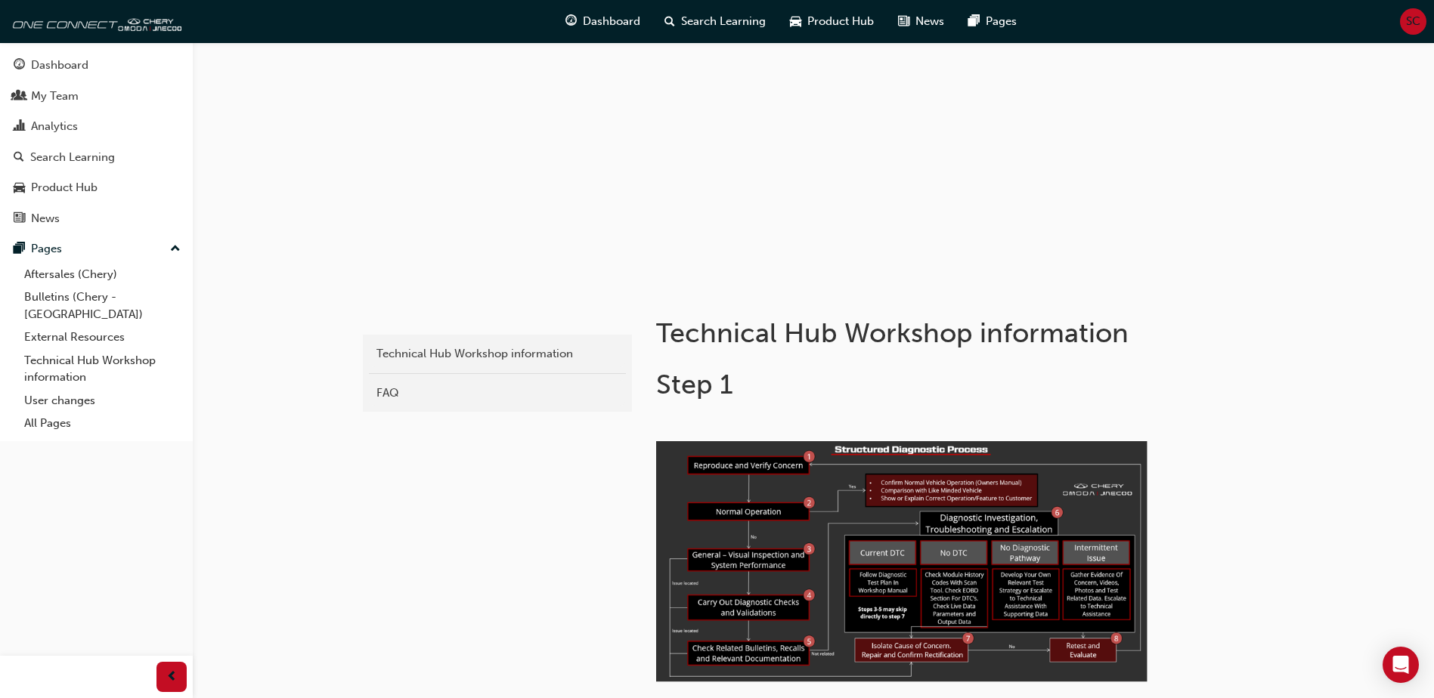
scroll to position [151, 0]
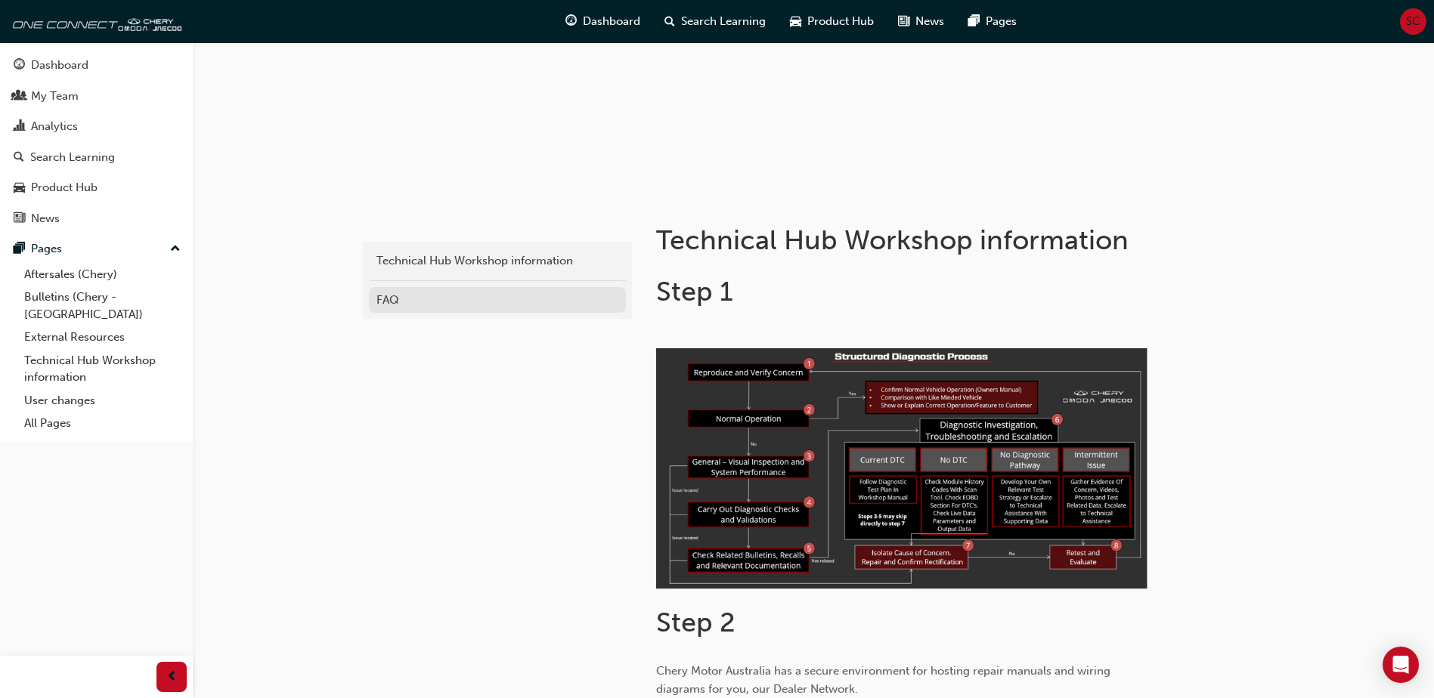
click at [410, 290] on link "FAQ" at bounding box center [497, 300] width 257 height 26
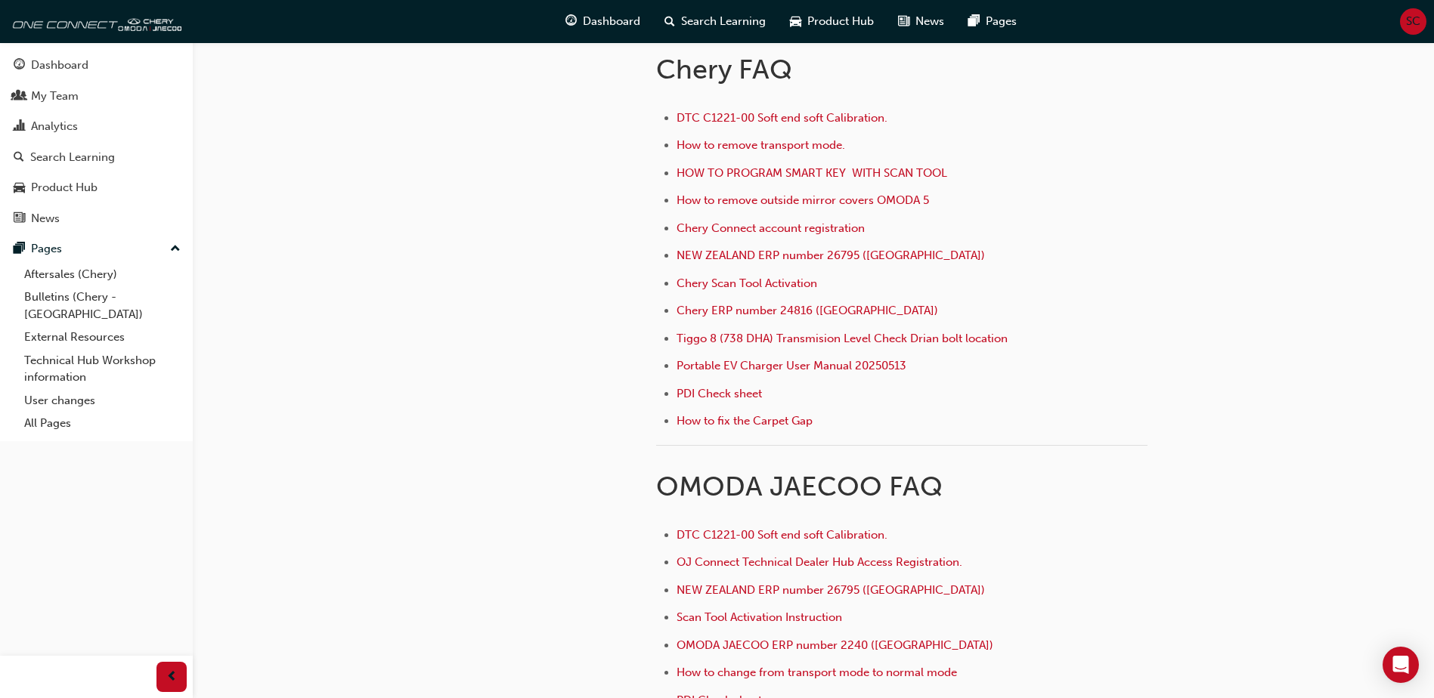
scroll to position [605, 0]
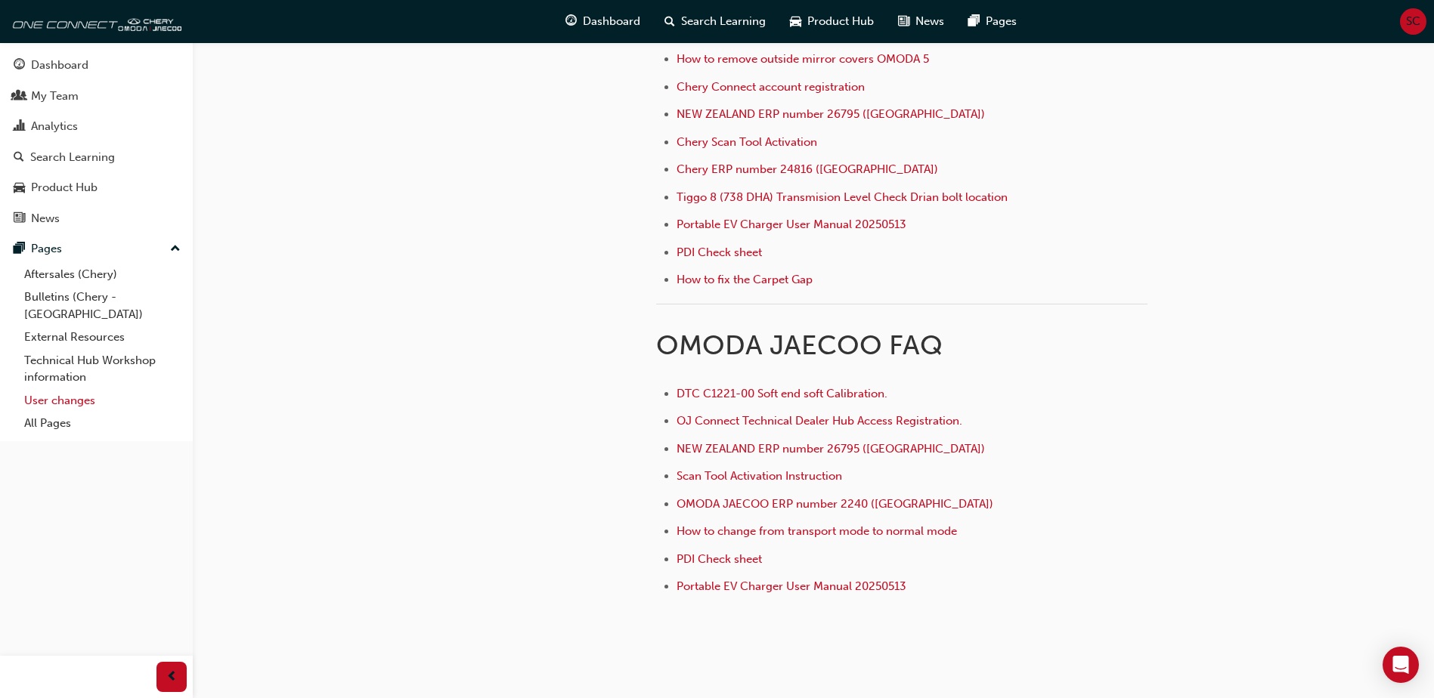
click at [28, 389] on link "User changes" at bounding box center [102, 400] width 169 height 23
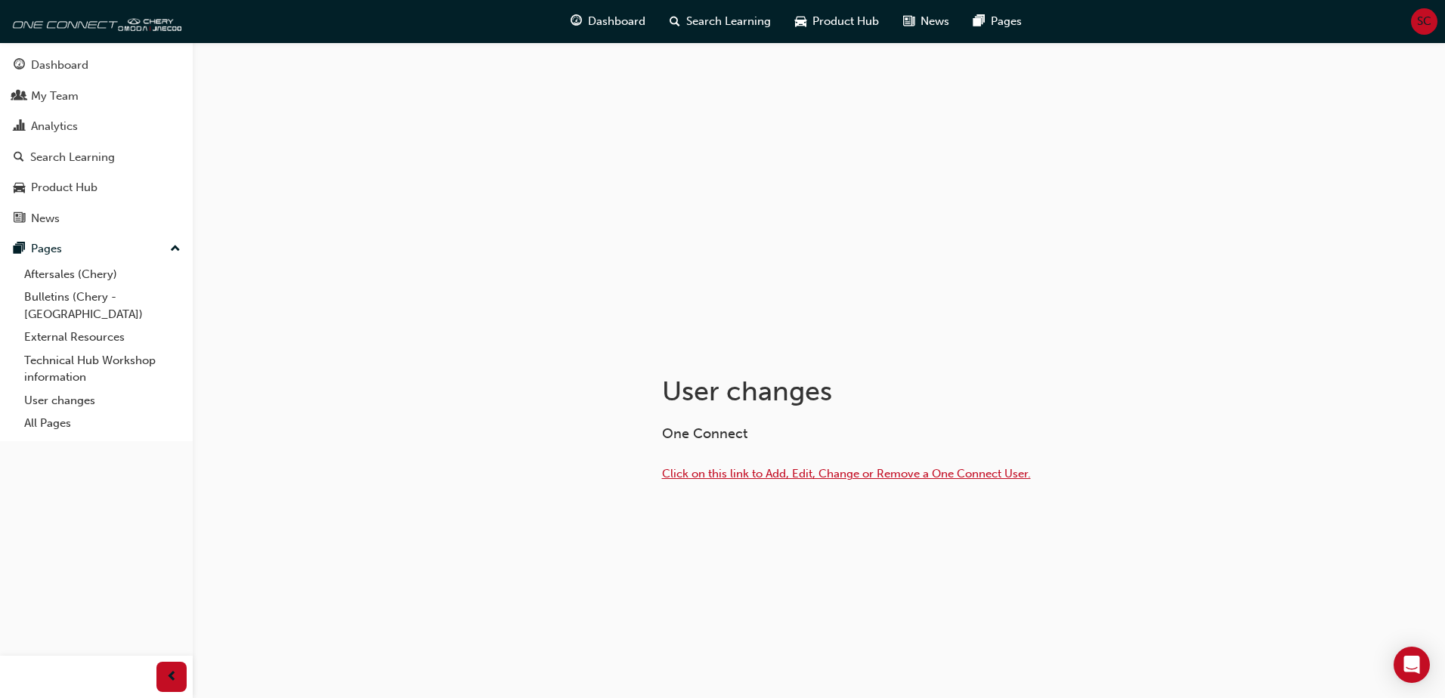
drag, startPoint x: 750, startPoint y: 460, endPoint x: 747, endPoint y: 470, distance: 10.8
click at [750, 460] on div "One Connect Click on this link to Add, Edit, Change or Remove a One Connect Use…" at bounding box center [907, 456] width 491 height 61
click at [747, 474] on span "Click on this link to Add, Edit, Change or Remove a One Connect User." at bounding box center [846, 474] width 369 height 14
click at [81, 326] on link "External Resources" at bounding box center [102, 337] width 169 height 23
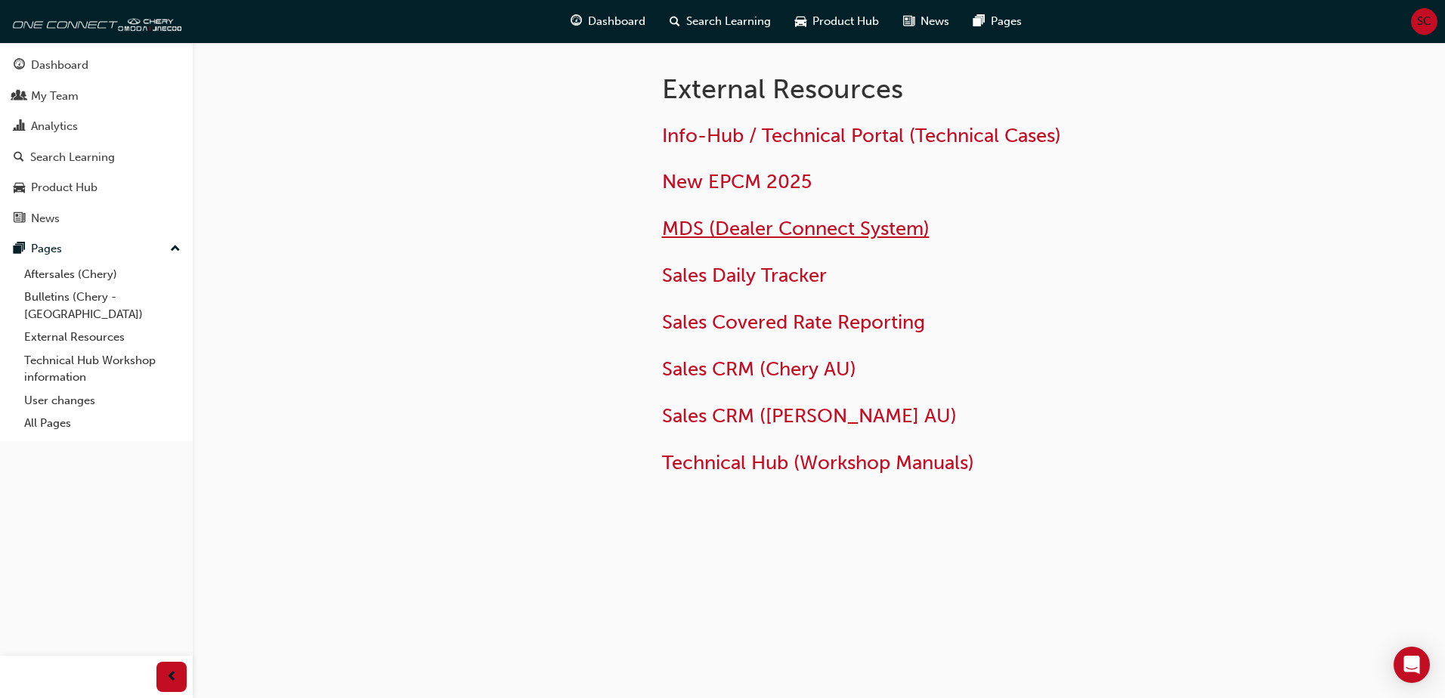
click at [834, 231] on span "MDS (Dealer Connect System)" at bounding box center [796, 228] width 268 height 23
